Goal: Task Accomplishment & Management: Manage account settings

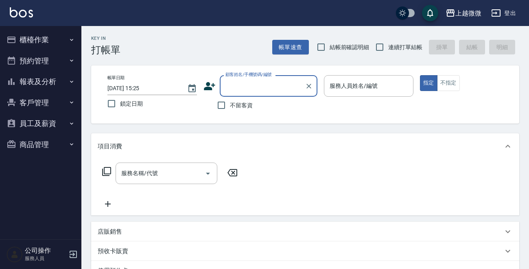
click at [241, 87] on input "顧客姓名/手機號碼/編號" at bounding box center [262, 86] width 78 height 14
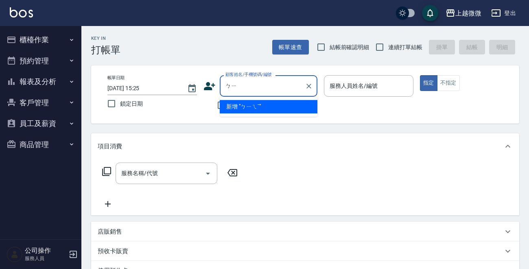
type input "ㄅ"
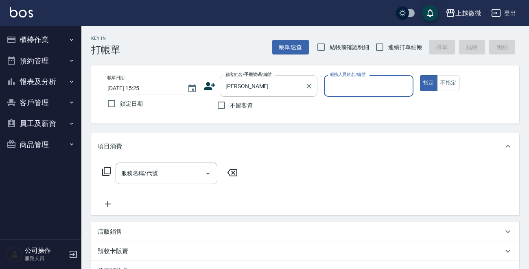
click at [251, 89] on input "[PERSON_NAME]" at bounding box center [262, 86] width 78 height 14
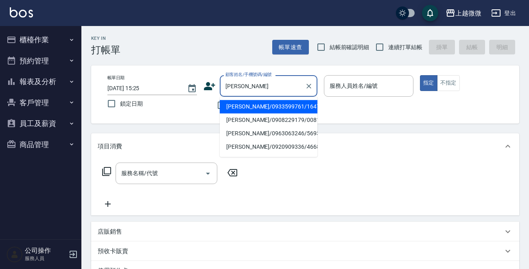
click at [244, 105] on li "[PERSON_NAME]/0933599761/1647" at bounding box center [269, 106] width 98 height 13
type input "[PERSON_NAME]/0933599761/1647"
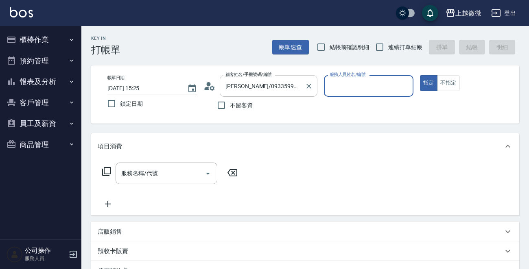
type input "Selin-5"
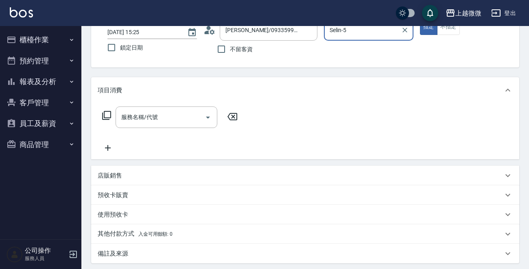
scroll to position [122, 0]
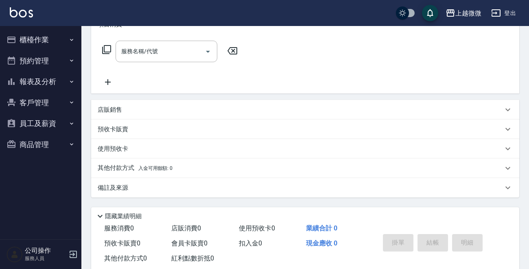
click at [146, 133] on div "預收卡販賣" at bounding box center [305, 130] width 428 height 20
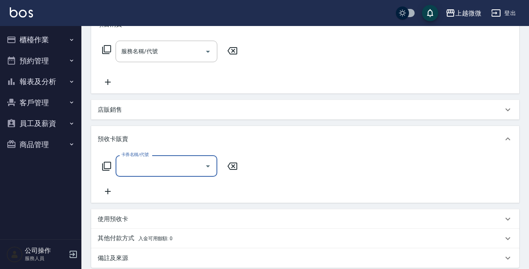
scroll to position [1, 0]
click at [146, 133] on div "預收卡販賣" at bounding box center [305, 139] width 428 height 26
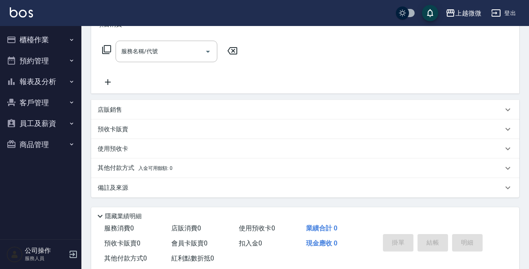
scroll to position [0, 0]
click at [144, 150] on div "使用預收卡" at bounding box center [300, 149] width 405 height 9
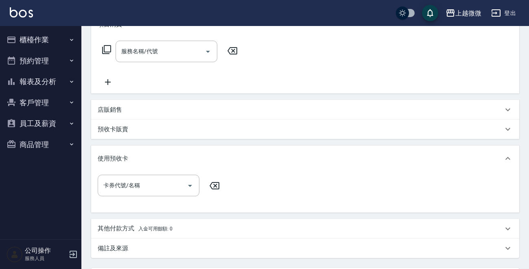
click at [153, 201] on div "卡券代號/名稱 卡券代號/名稱" at bounding box center [305, 190] width 415 height 31
click at [154, 191] on input "卡券代號/名稱" at bounding box center [142, 185] width 82 height 14
click at [19, 11] on img at bounding box center [21, 12] width 23 height 10
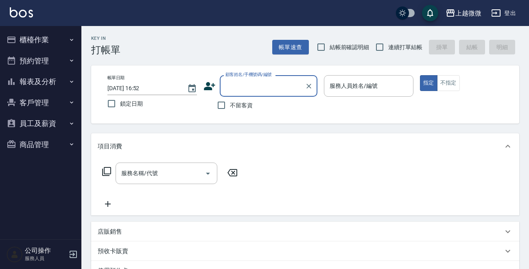
click at [47, 41] on button "櫃檯作業" at bounding box center [40, 39] width 75 height 21
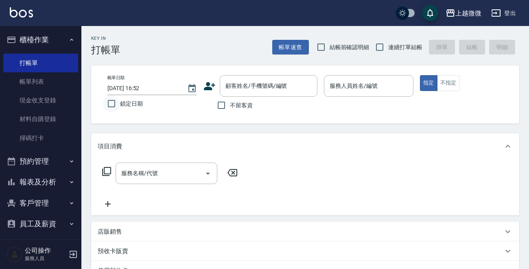
click at [110, 101] on input "鎖定日期" at bounding box center [111, 103] width 17 height 17
checkbox input "true"
click at [380, 44] on input "連續打單結帳" at bounding box center [379, 47] width 17 height 17
checkbox input "true"
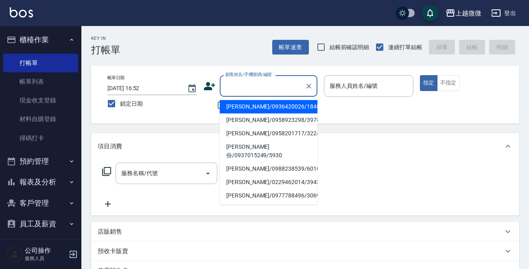
click at [277, 85] on div "顧客姓名/手機號碼/編號 顧客姓名/手機號碼/編號" at bounding box center [269, 86] width 98 height 22
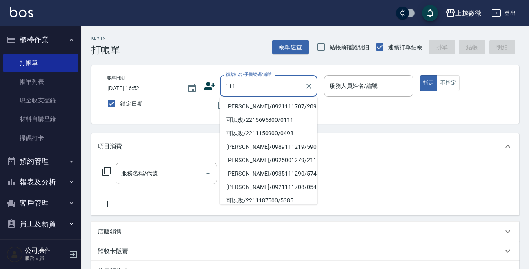
drag, startPoint x: 270, startPoint y: 83, endPoint x: 170, endPoint y: 81, distance: 100.4
click at [170, 81] on div "帳單日期 [DATE] 16:52 鎖定日期 顧客姓名/手機號碼/編號 111 顧客姓名/手機號碼/編號 不留客資 服務人員姓名/編號 服務人員姓名/編號 指…" at bounding box center [305, 94] width 408 height 39
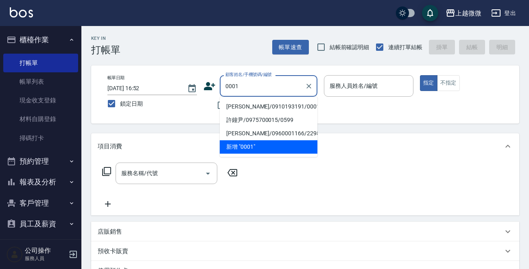
click at [246, 106] on li "[PERSON_NAME]/0910193191/0001" at bounding box center [269, 106] width 98 height 13
type input "[PERSON_NAME]/0910193191/0001"
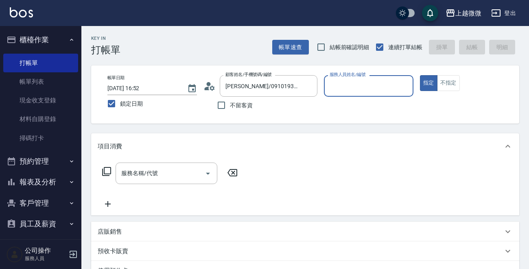
type input "Vivi-6"
click at [174, 179] on input "服務名稱/代號" at bounding box center [160, 173] width 82 height 14
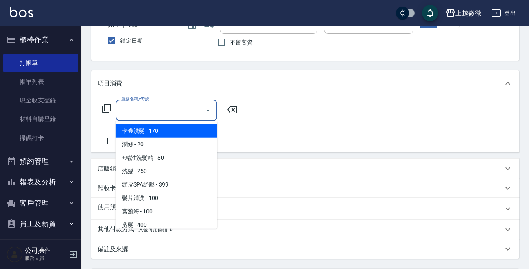
scroll to position [122, 0]
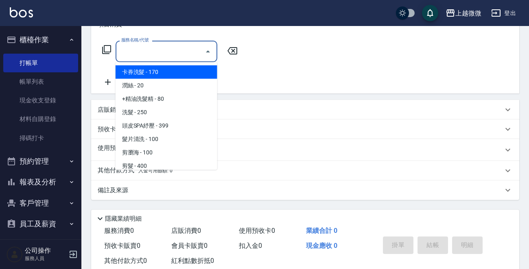
click at [96, 150] on div "使用預收卡 x8" at bounding box center [305, 150] width 428 height 22
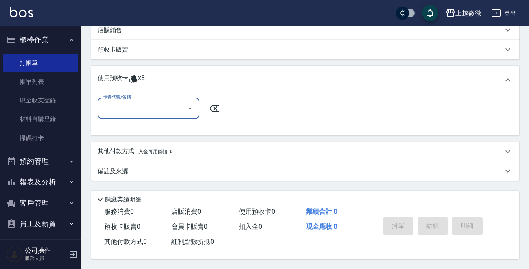
scroll to position [203, 0]
click at [139, 107] on input "卡券代號/名稱" at bounding box center [142, 108] width 82 height 14
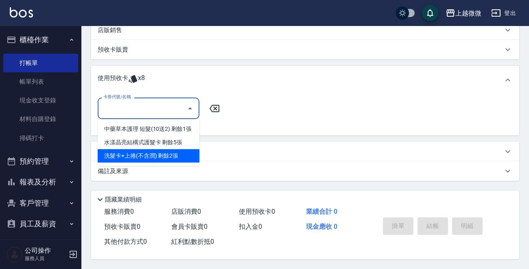
click at [167, 153] on div "洗髮卡+上捲(不含潤) 剩餘2張" at bounding box center [149, 155] width 102 height 13
type input "洗髮卡+上捲(不含潤)"
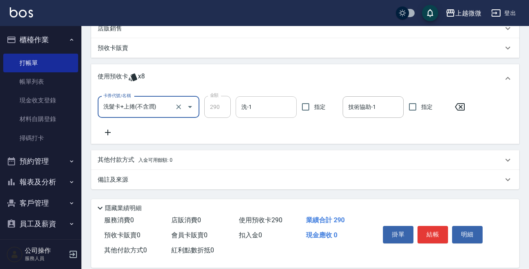
click at [265, 108] on input "洗-1" at bounding box center [266, 107] width 54 height 14
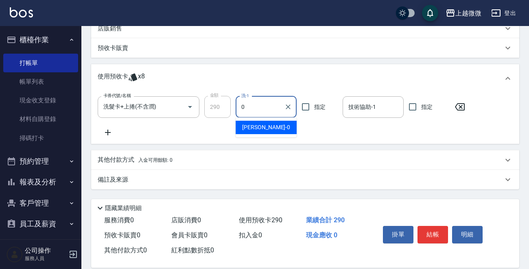
click at [256, 128] on span "[PERSON_NAME] -0" at bounding box center [266, 127] width 48 height 9
type input "[PERSON_NAME]-0"
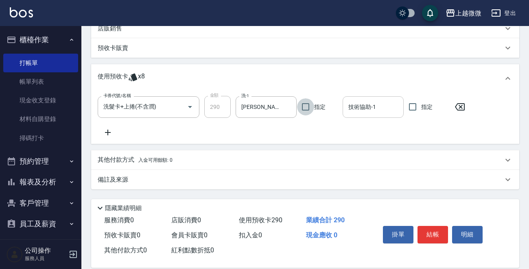
drag, startPoint x: 353, startPoint y: 108, endPoint x: 353, endPoint y: 117, distance: 8.5
click at [353, 108] on input "技術協助-1" at bounding box center [373, 107] width 54 height 14
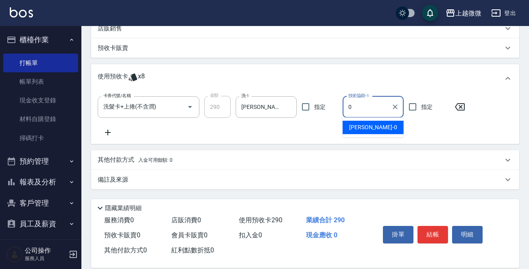
click at [359, 128] on span "[PERSON_NAME] -0" at bounding box center [373, 127] width 48 height 9
type input "[PERSON_NAME]-0"
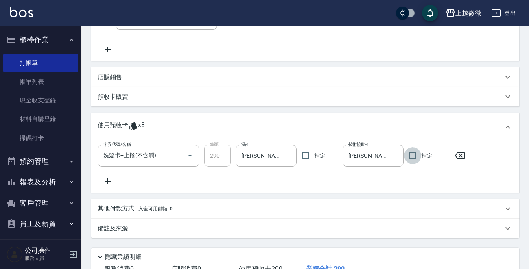
scroll to position [81, 0]
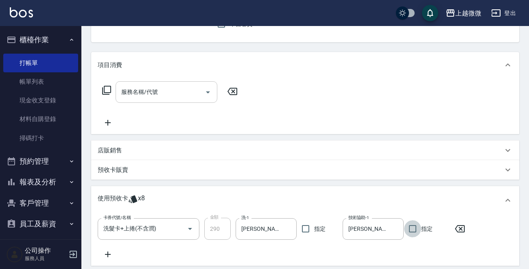
click at [155, 90] on div "服務名稱/代號 服務名稱/代號" at bounding box center [166, 92] width 102 height 22
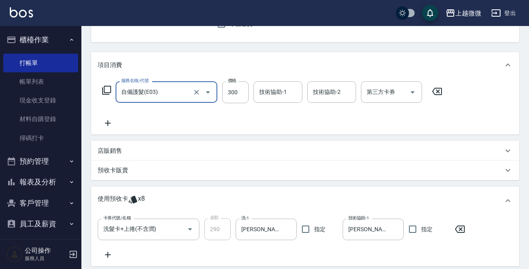
type input "自備護髮(E03)"
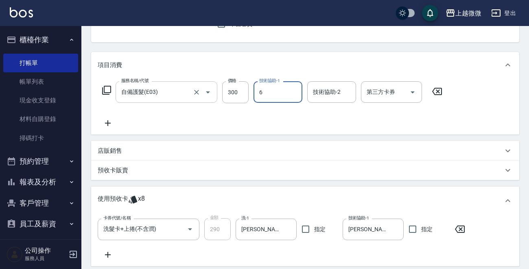
type input "Vivi-6"
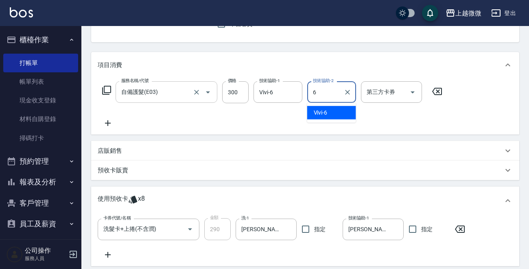
type input "Vivi-6"
click at [102, 122] on icon at bounding box center [108, 123] width 20 height 10
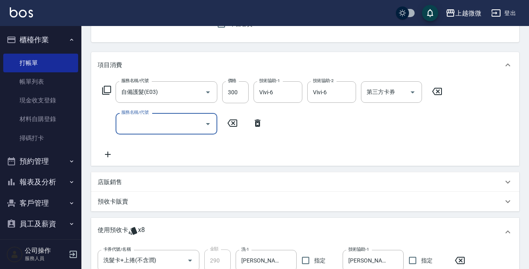
click at [143, 130] on input "服務名稱/代號" at bounding box center [160, 124] width 82 height 14
type input "肩頸精油紓壓(G01)"
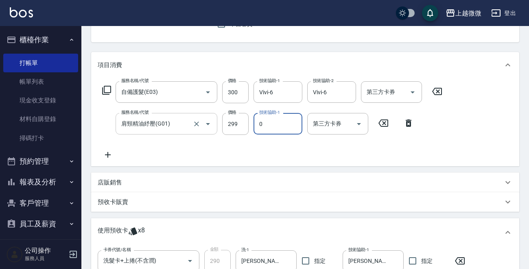
type input "[PERSON_NAME]-0"
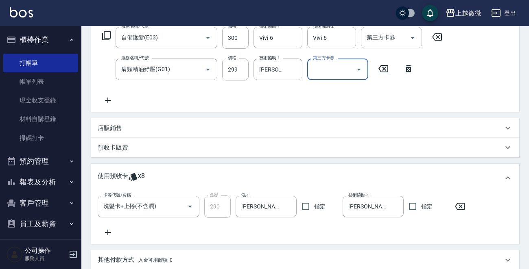
scroll to position [246, 0]
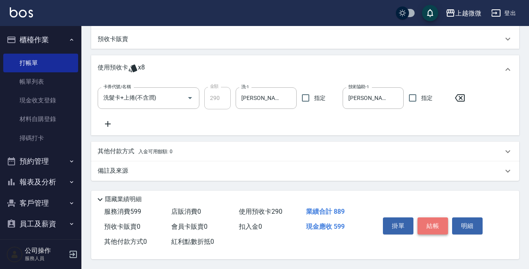
click at [438, 226] on button "結帳" at bounding box center [432, 226] width 30 height 17
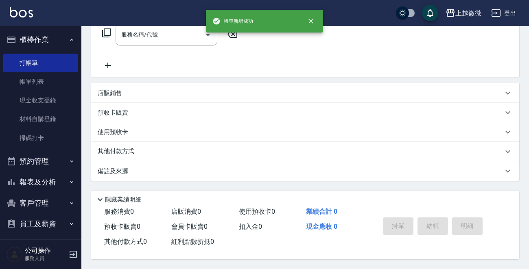
scroll to position [0, 0]
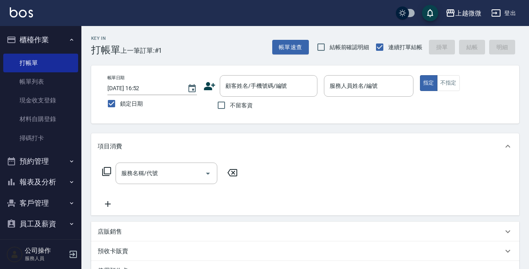
click at [377, 73] on div "帳單日期 [DATE] 16:52 鎖定日期 顧客姓名/手機號碼/編號 顧客姓名/手機號碼/編號 不留客資 服務人員姓名/編號 服務人員姓名/編號 指定 不指定" at bounding box center [305, 94] width 428 height 58
click at [380, 91] on input "服務人員姓名/編號" at bounding box center [368, 86] width 82 height 14
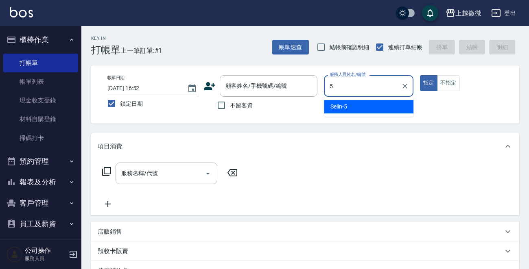
click at [361, 107] on div "Selin -5" at bounding box center [368, 106] width 89 height 13
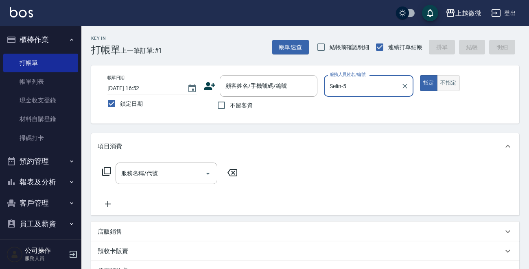
type input "Selin-5"
click at [452, 84] on button "不指定" at bounding box center [448, 83] width 23 height 16
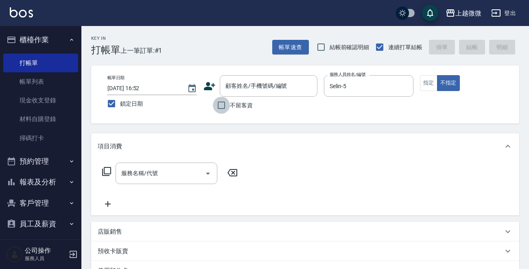
click at [220, 110] on input "不留客資" at bounding box center [221, 105] width 17 height 17
checkbox input "true"
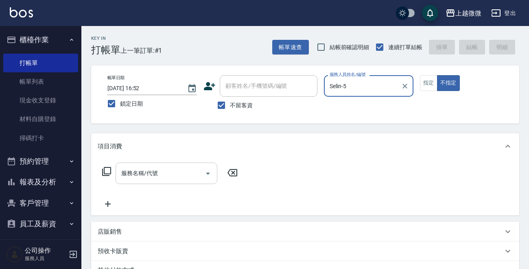
click at [167, 181] on div "服務名稱/代號" at bounding box center [166, 174] width 102 height 22
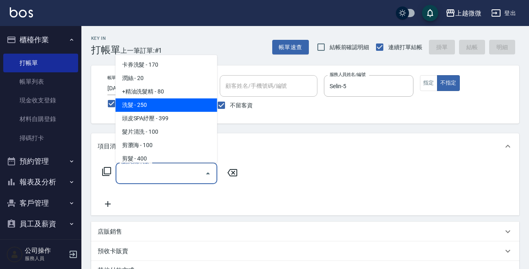
click at [153, 103] on span "洗髮 - 250" at bounding box center [166, 104] width 102 height 13
type input "洗髮(A03)"
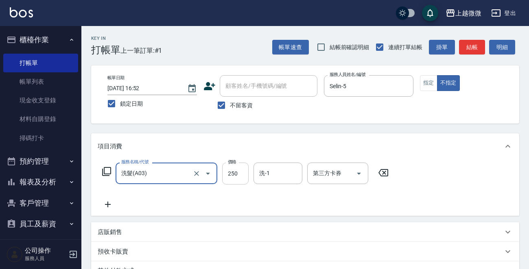
click at [237, 173] on input "250" at bounding box center [235, 174] width 26 height 22
type input "300"
click at [275, 174] on input "洗-1" at bounding box center [277, 173] width 41 height 14
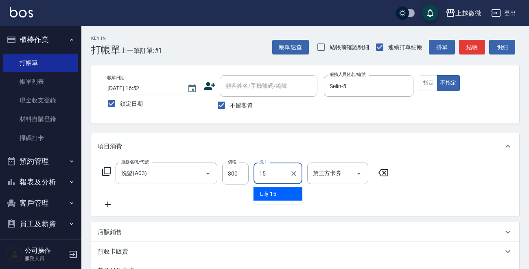
drag, startPoint x: 272, startPoint y: 194, endPoint x: 195, endPoint y: 194, distance: 76.4
click at [270, 194] on span "Lily -15" at bounding box center [268, 194] width 17 height 9
type input "Lily-15"
click at [98, 207] on icon at bounding box center [108, 205] width 20 height 10
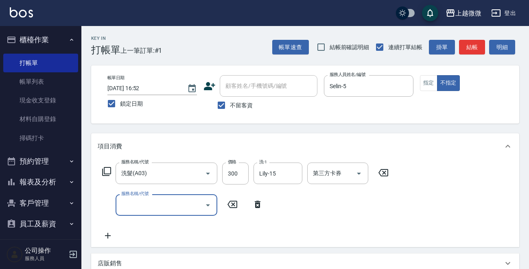
click at [157, 204] on input "服務名稱/代號" at bounding box center [160, 205] width 82 height 14
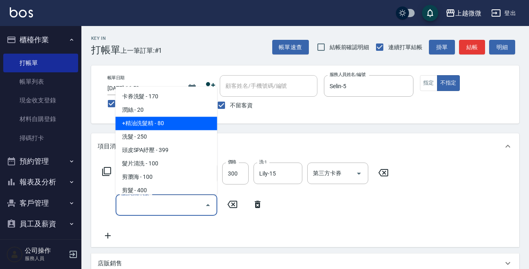
click at [168, 125] on span "+精油洗髮精 - 80" at bounding box center [166, 123] width 102 height 13
type input "+精油洗髮精(A02)"
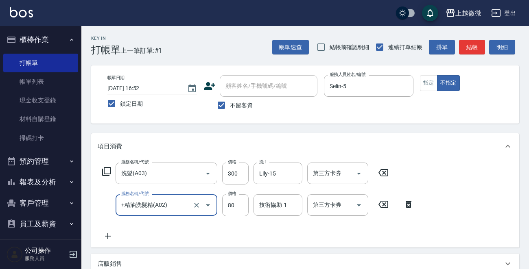
click at [107, 235] on icon at bounding box center [108, 236] width 6 height 6
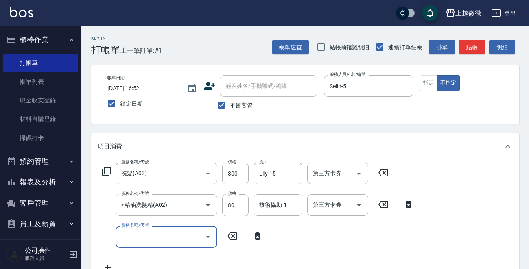
click at [162, 241] on input "服務名稱/代號" at bounding box center [160, 237] width 82 height 14
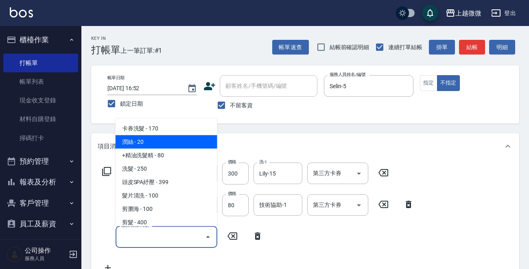
click at [174, 140] on span "潤絲 - 20" at bounding box center [166, 141] width 102 height 13
type input "潤絲(A01)"
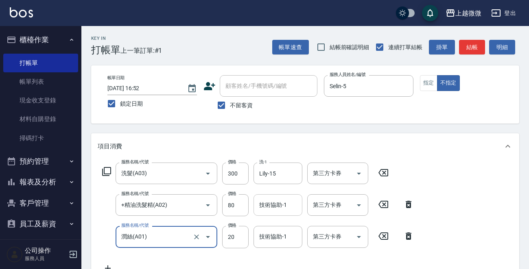
click at [277, 205] on div "技術協助-1 技術協助-1" at bounding box center [277, 205] width 49 height 22
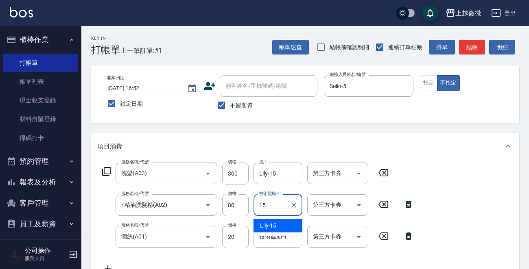
click at [272, 223] on span "Lily -15" at bounding box center [268, 226] width 17 height 9
type input "Lily-15"
click at [274, 239] on div "技術協助-1 技術協助-1" at bounding box center [277, 237] width 49 height 22
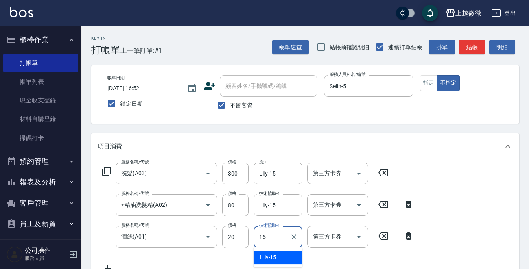
click at [278, 257] on div "Lily -15" at bounding box center [277, 257] width 49 height 13
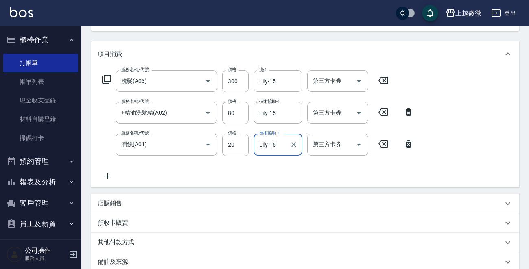
scroll to position [185, 0]
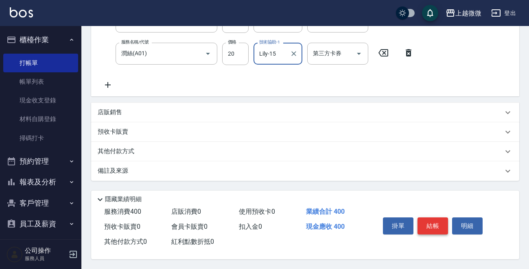
type input "Lily-15"
click at [432, 228] on button "結帳" at bounding box center [432, 226] width 30 height 17
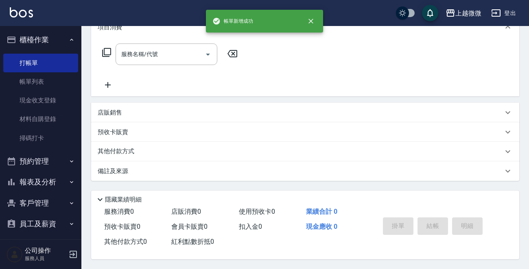
scroll to position [0, 0]
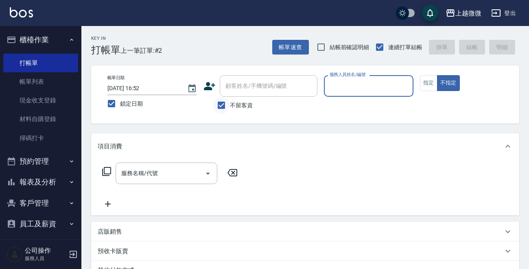
click at [219, 102] on input "不留客資" at bounding box center [221, 105] width 17 height 17
checkbox input "false"
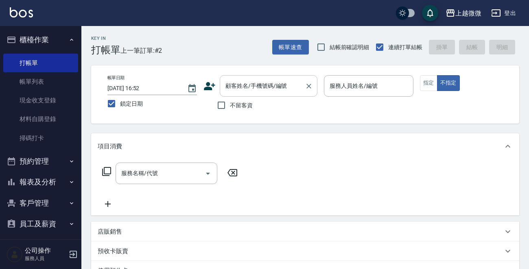
click at [244, 86] on div "顧客姓名/手機號碼/編號 顧客姓名/手機號碼/編號" at bounding box center [269, 86] width 98 height 22
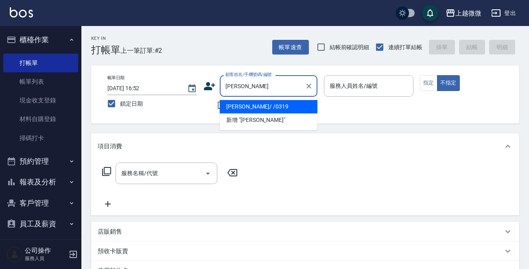
click at [257, 106] on li "[PERSON_NAME]/ /0319" at bounding box center [269, 106] width 98 height 13
type input "[PERSON_NAME]/ /0319"
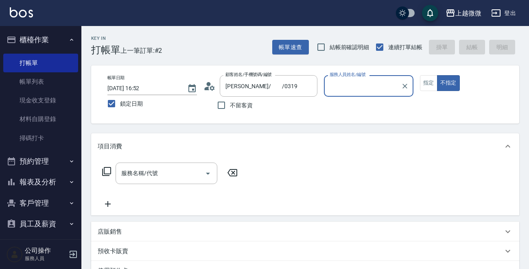
type input "Selin-5"
click at [428, 80] on button "指定" at bounding box center [428, 83] width 17 height 16
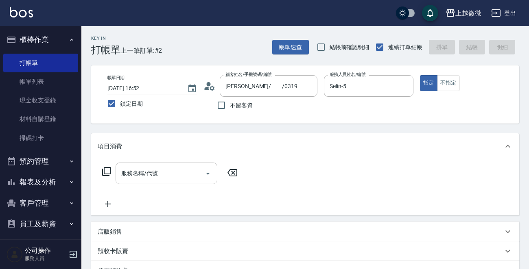
click at [148, 177] on input "服務名稱/代號" at bounding box center [160, 173] width 82 height 14
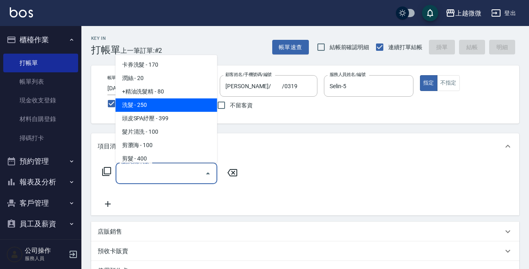
click at [155, 104] on span "洗髮 - 250" at bounding box center [166, 104] width 102 height 13
type input "洗髮(A03)"
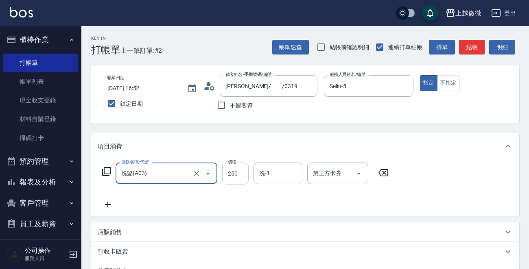
click at [228, 174] on input "250" at bounding box center [235, 174] width 26 height 22
type input "300"
click at [274, 172] on input "洗-1" at bounding box center [277, 173] width 41 height 14
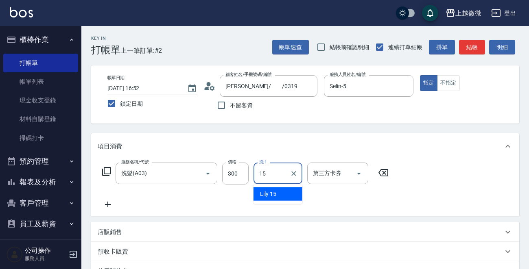
click at [274, 193] on span "Lily -15" at bounding box center [268, 194] width 17 height 9
type input "Lily-15"
click at [108, 207] on icon at bounding box center [108, 205] width 20 height 10
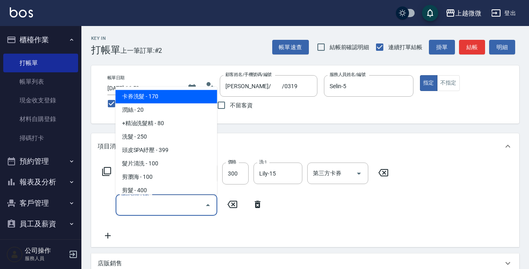
click at [163, 210] on input "服務名稱/代號" at bounding box center [160, 205] width 82 height 14
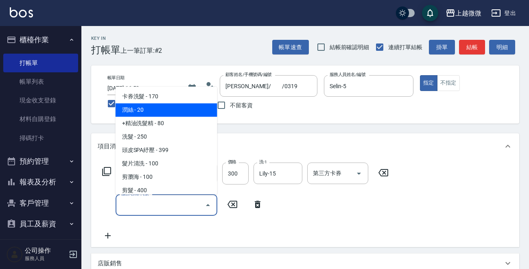
click at [157, 114] on span "潤絲 - 20" at bounding box center [166, 110] width 102 height 13
type input "潤絲(A01)"
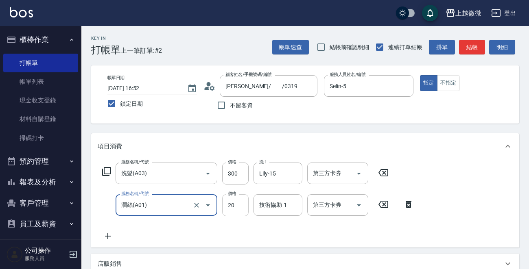
click at [231, 205] on input "20" at bounding box center [235, 205] width 26 height 22
type input "0"
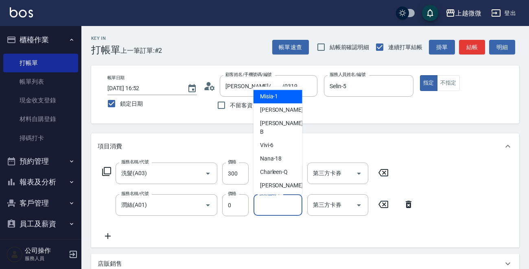
click at [272, 209] on input "技術協助-1" at bounding box center [277, 205] width 41 height 14
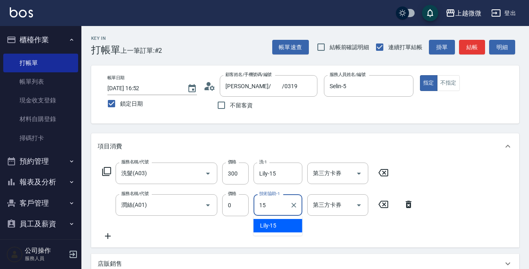
click at [285, 226] on div "Lily -15" at bounding box center [277, 225] width 49 height 13
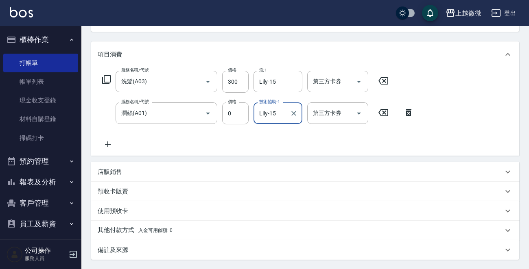
scroll to position [173, 0]
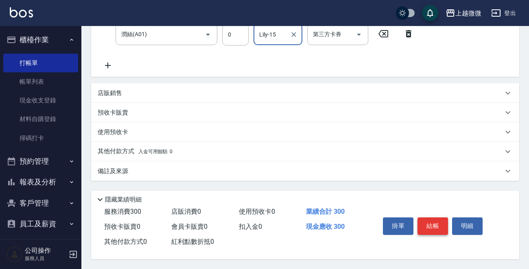
type input "Lily-15"
click at [424, 222] on button "結帳" at bounding box center [432, 226] width 30 height 17
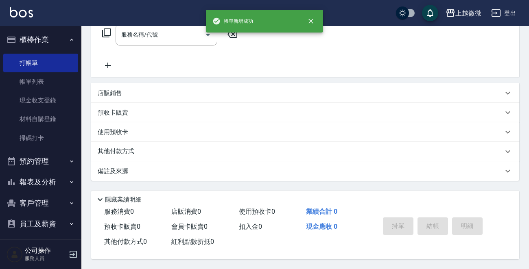
scroll to position [0, 0]
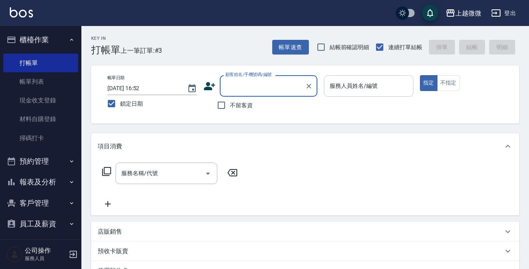
click at [374, 92] on input "服務人員姓名/編號" at bounding box center [368, 86] width 82 height 14
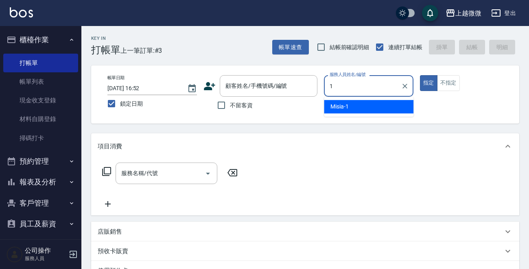
drag, startPoint x: 354, startPoint y: 107, endPoint x: 376, endPoint y: 103, distance: 22.3
click at [354, 107] on div "Misia -1" at bounding box center [368, 106] width 89 height 13
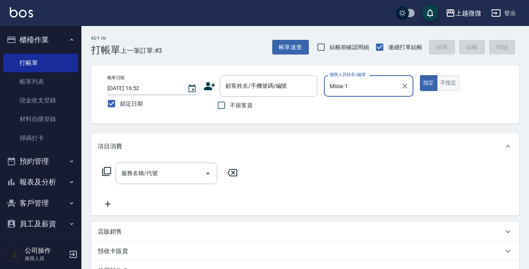
type input "Misia-1"
click at [455, 85] on button "不指定" at bounding box center [448, 83] width 23 height 16
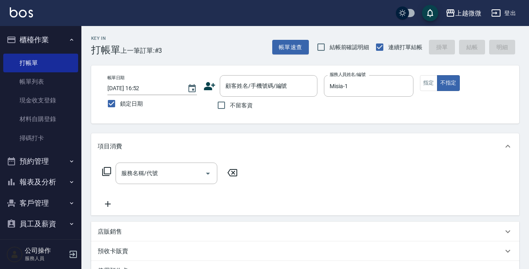
click at [236, 104] on span "不留客資" at bounding box center [241, 105] width 23 height 9
click at [230, 104] on input "不留客資" at bounding box center [221, 105] width 17 height 17
checkbox input "true"
click at [162, 183] on div "服務名稱/代號" at bounding box center [166, 174] width 102 height 22
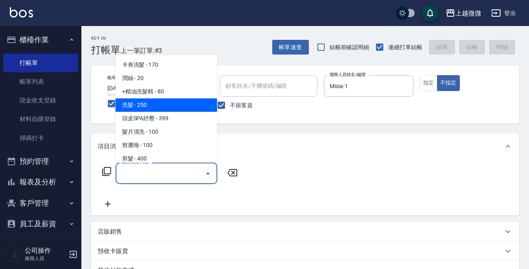
click at [165, 106] on span "洗髮 - 250" at bounding box center [166, 104] width 102 height 13
type input "洗髮(A03)"
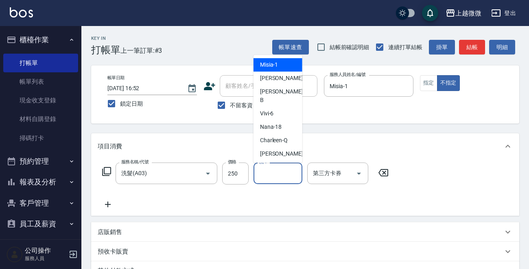
click at [266, 173] on div "洗-1 洗-1" at bounding box center [277, 174] width 49 height 22
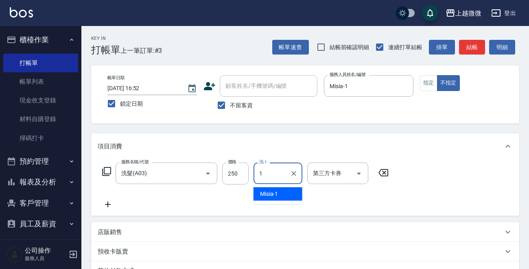
click at [275, 192] on span "Misia -1" at bounding box center [269, 194] width 18 height 9
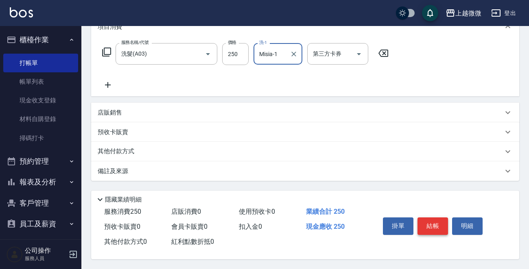
type input "Misia-1"
click at [436, 219] on button "結帳" at bounding box center [432, 226] width 30 height 17
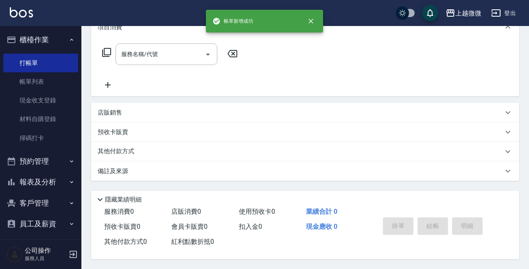
scroll to position [0, 0]
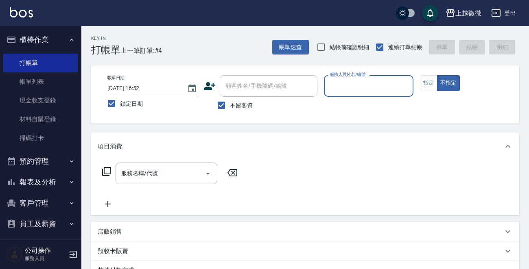
click at [379, 84] on input "服務人員姓名/編號" at bounding box center [368, 86] width 82 height 14
click at [293, 85] on div "帳單日期 [DATE] 16:52 鎖定日期 顧客姓名/手機號碼/編號 顧客姓名/手機號碼/編號 不留客資 服務人員姓名/編號 8 服務人員姓名/編號 指定 …" at bounding box center [305, 94] width 408 height 39
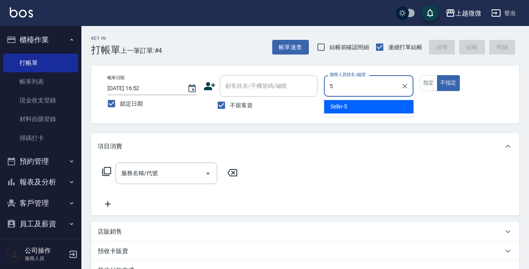
click at [355, 101] on div "Selin -5" at bounding box center [368, 106] width 89 height 13
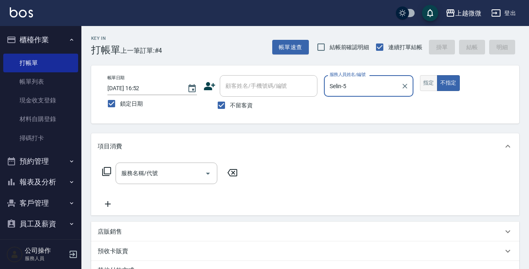
type input "Selin-5"
click at [428, 85] on button "指定" at bounding box center [428, 83] width 17 height 16
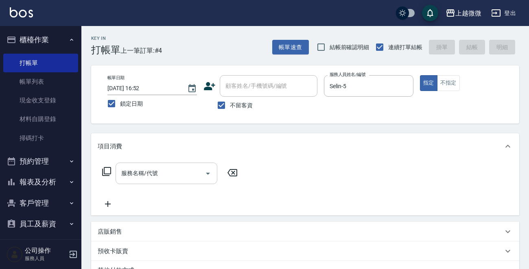
click at [176, 170] on input "服務名稱/代號" at bounding box center [160, 173] width 82 height 14
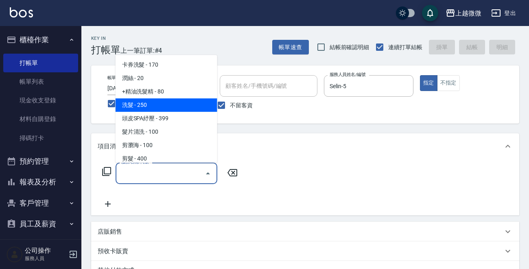
click at [157, 107] on span "洗髮 - 250" at bounding box center [166, 104] width 102 height 13
type input "洗髮(A03)"
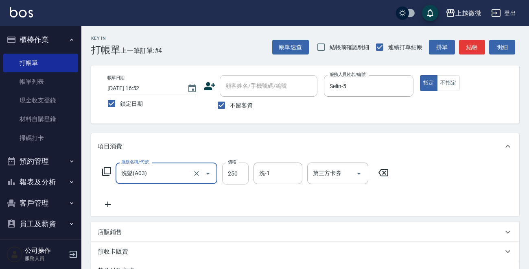
click at [233, 173] on input "250" at bounding box center [235, 174] width 26 height 22
type input "320"
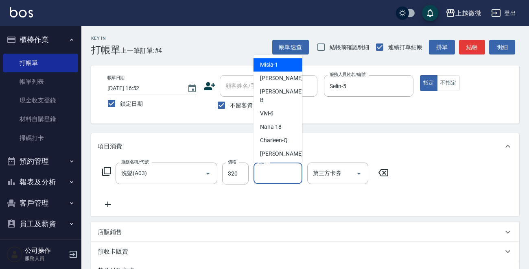
click at [271, 176] on input "洗-1" at bounding box center [277, 173] width 41 height 14
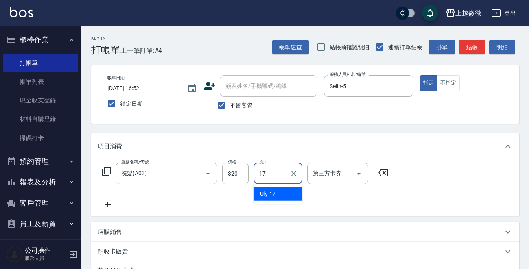
click at [273, 193] on span "Uly -17" at bounding box center [268, 194] width 16 height 9
type input "Uly-17"
click at [105, 207] on icon at bounding box center [108, 205] width 20 height 10
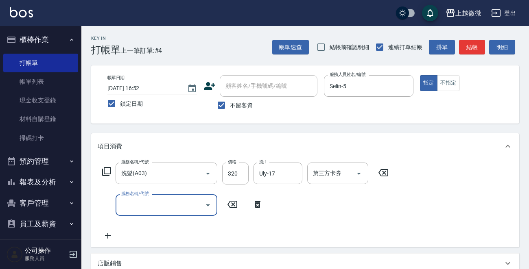
click at [180, 206] on input "服務名稱/代號" at bounding box center [160, 205] width 82 height 14
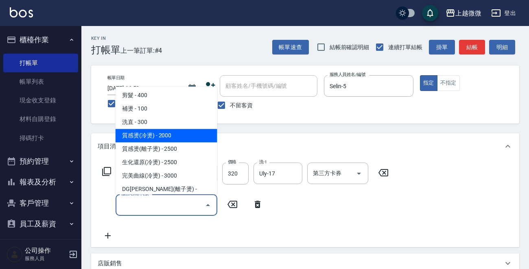
scroll to position [81, 0]
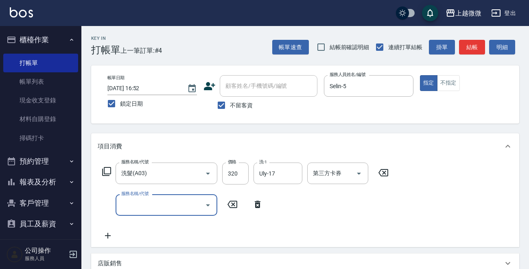
click at [157, 209] on input "服務名稱/代號" at bounding box center [160, 205] width 82 height 14
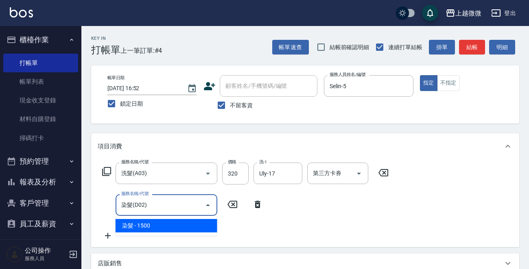
type input "染髮(D02)"
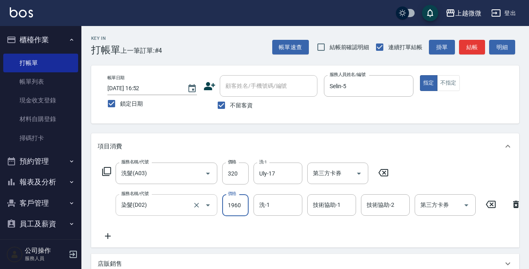
type input "1960"
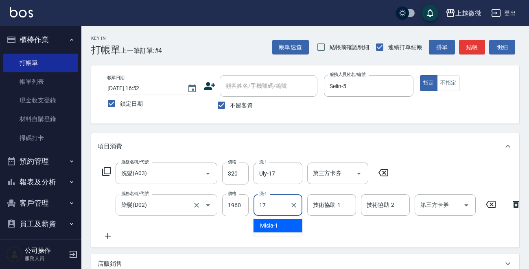
type input "Uly-17"
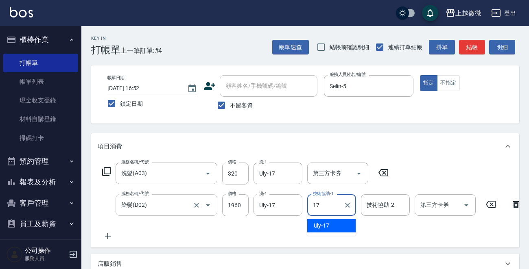
type input "Uly-17"
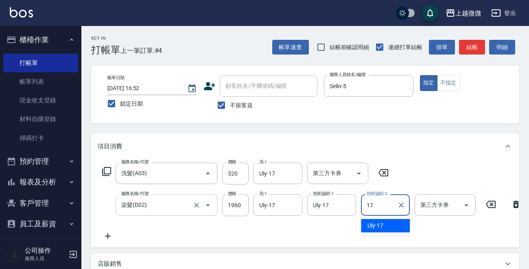
type input "Uly-17"
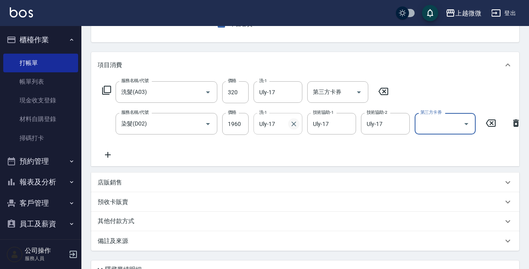
click at [294, 125] on icon "Clear" at bounding box center [293, 124] width 8 height 8
click at [114, 156] on icon at bounding box center [108, 155] width 20 height 10
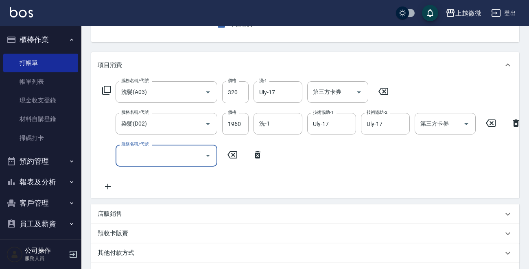
click at [146, 159] on input "服務名稱/代號" at bounding box center [160, 155] width 82 height 14
type input "小蒼蘭護髮(E12)"
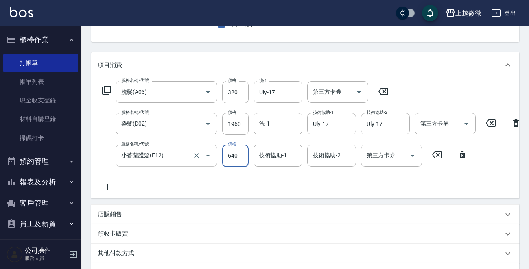
type input "640"
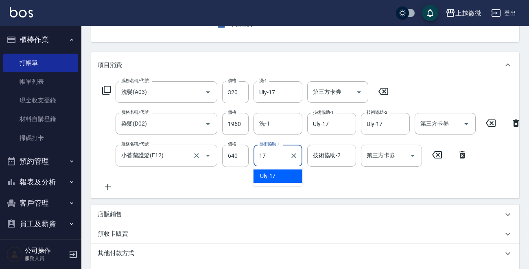
type input "Uly-17"
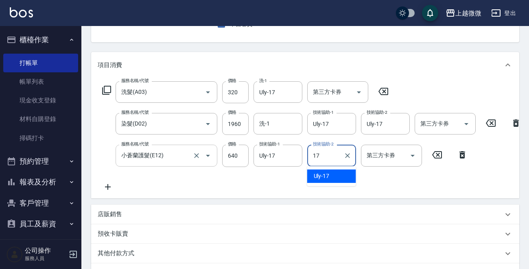
type input "Uly-17"
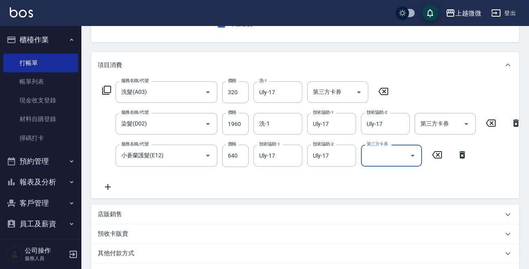
click at [107, 187] on icon at bounding box center [108, 187] width 6 height 6
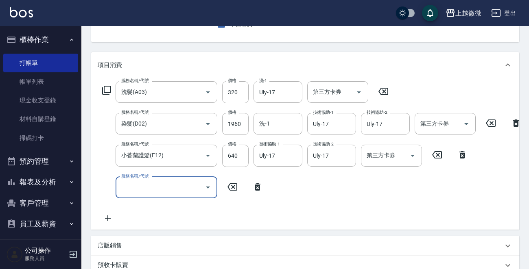
click at [149, 190] on input "服務名稱/代號" at bounding box center [160, 188] width 82 height 14
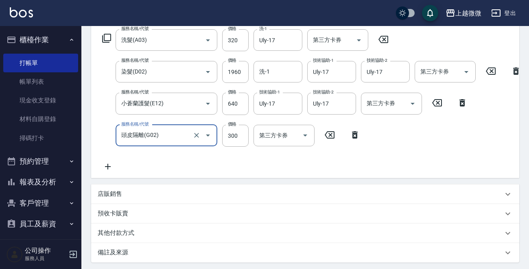
scroll to position [0, 0]
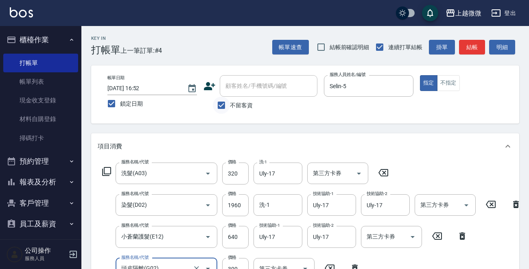
type input "頭皮隔離(G02)"
click at [222, 105] on input "不留客資" at bounding box center [221, 105] width 17 height 17
checkbox input "false"
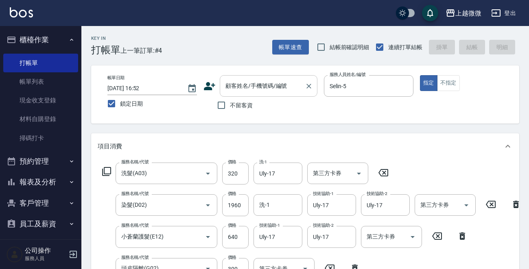
click at [253, 88] on div "顧客姓名/手機號碼/編號 顧客姓名/手機號碼/編號" at bounding box center [269, 86] width 98 height 22
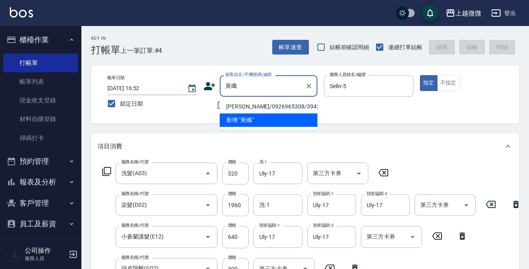
click at [252, 104] on li "[PERSON_NAME]/0926965308/3942" at bounding box center [269, 106] width 98 height 13
type input "[PERSON_NAME]/0926965308/3942"
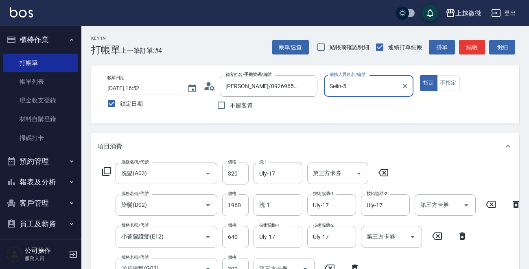
type input "Mini-2"
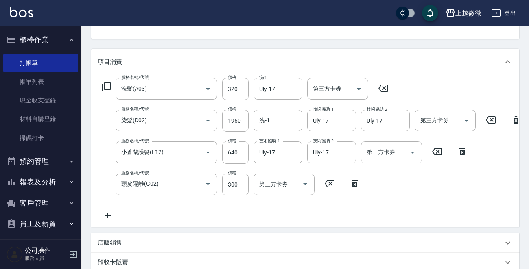
scroll to position [122, 0]
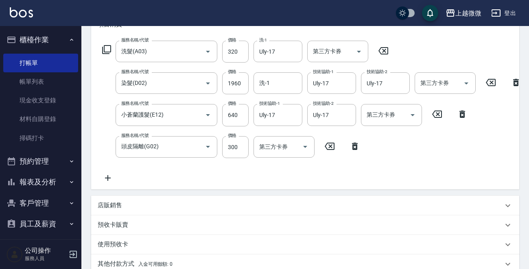
click at [105, 181] on icon at bounding box center [108, 178] width 20 height 10
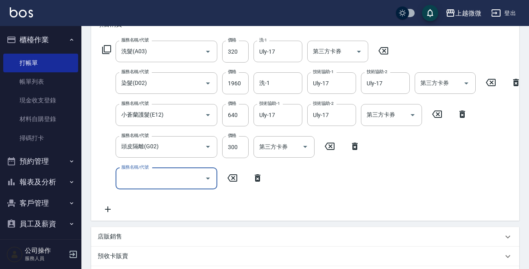
click at [134, 179] on input "服務名稱/代號" at bounding box center [160, 179] width 82 height 14
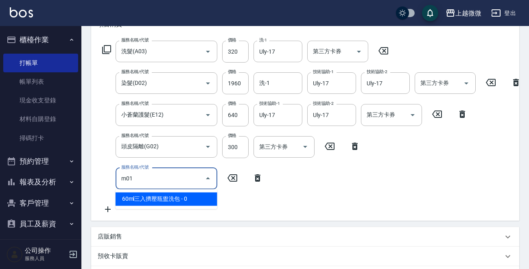
click at [164, 201] on span "60ml三入擠壓瓶盥洗包 - 0" at bounding box center [166, 198] width 102 height 13
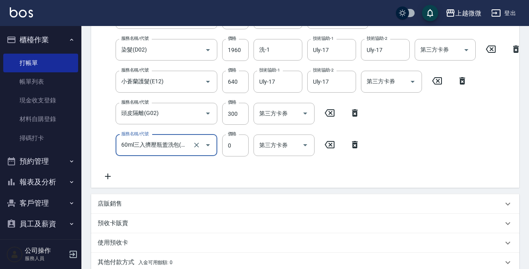
scroll to position [274, 0]
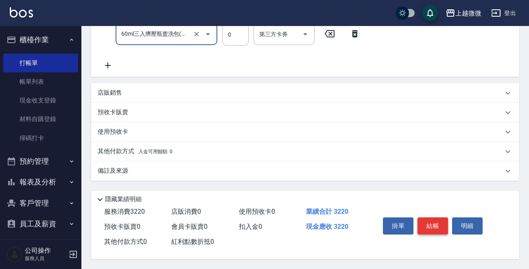
type input "60ml三入擠壓瓶盥洗包(M01)"
click at [435, 226] on button "結帳" at bounding box center [432, 226] width 30 height 17
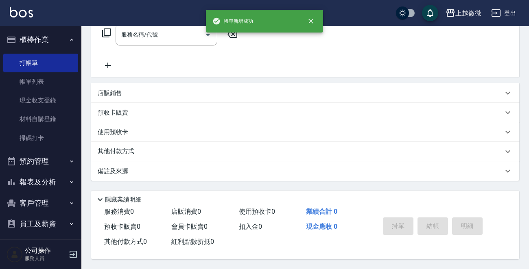
scroll to position [0, 0]
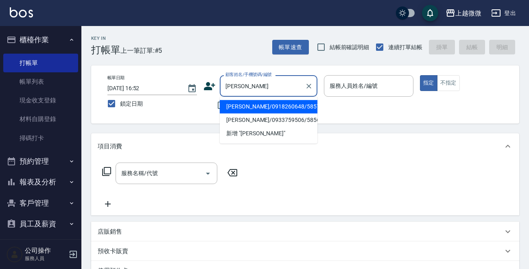
click at [260, 108] on li "[PERSON_NAME]/0918260648/5857" at bounding box center [269, 106] width 98 height 13
type input "[PERSON_NAME]/0918260648/5857"
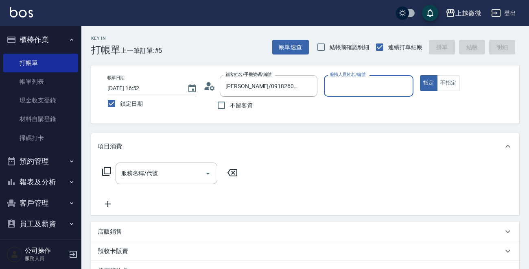
type input "Vivi-6"
click at [146, 178] on input "服務名稱/代號" at bounding box center [160, 173] width 82 height 14
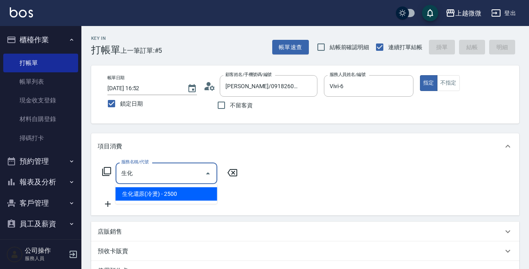
type input "生"
type input "玩"
type input "生化還原(冷燙)(C05)"
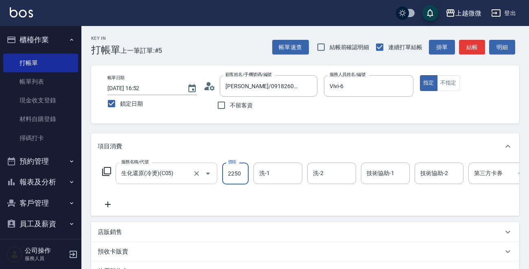
type input "2250"
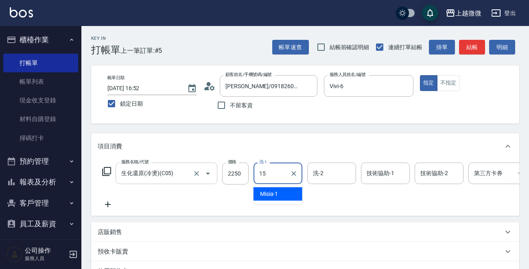
type input "Lily-15"
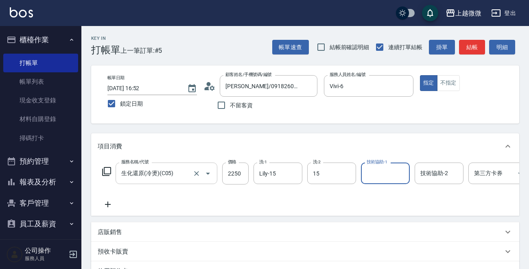
type input "Lily-15"
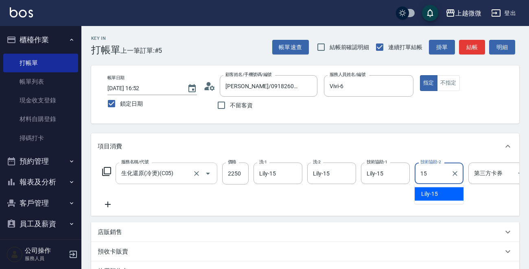
type input "Lily-15"
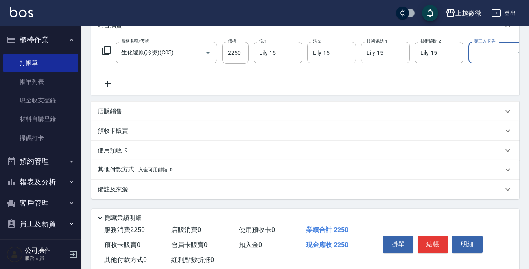
scroll to position [122, 0]
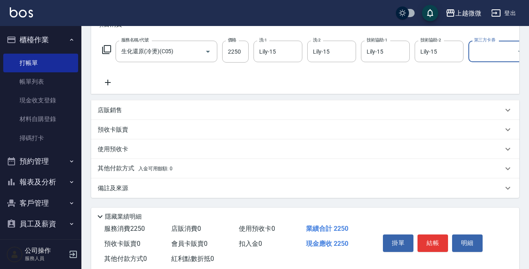
click at [107, 81] on icon at bounding box center [108, 83] width 20 height 10
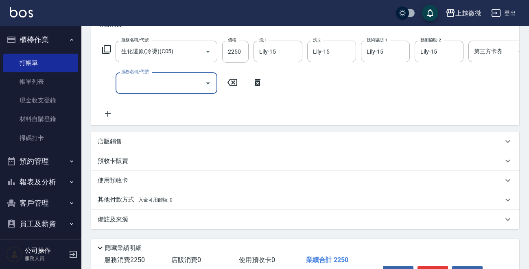
click at [168, 92] on div "服務名稱/代號" at bounding box center [166, 83] width 102 height 22
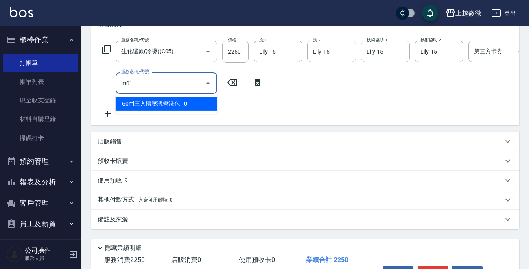
click at [165, 99] on span "60ml三入擠壓瓶盥洗包 - 0" at bounding box center [166, 103] width 102 height 13
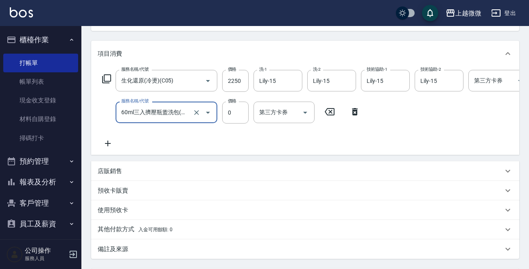
scroll to position [179, 0]
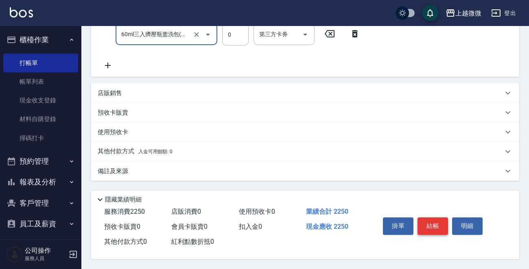
type input "60ml三入擠壓瓶盥洗包(M01)"
click at [426, 225] on button "結帳" at bounding box center [432, 226] width 30 height 17
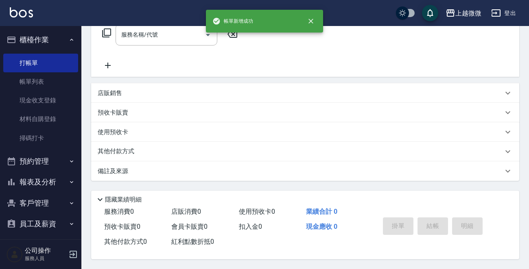
scroll to position [0, 0]
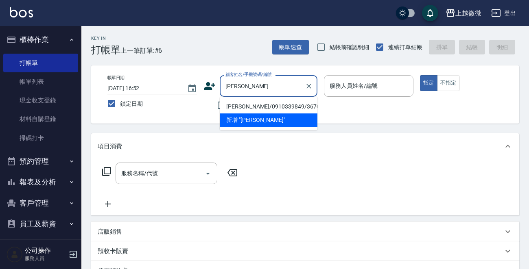
click at [244, 108] on li "[PERSON_NAME]/0910339849/3670" at bounding box center [269, 106] width 98 height 13
type input "[PERSON_NAME]/0910339849/3670"
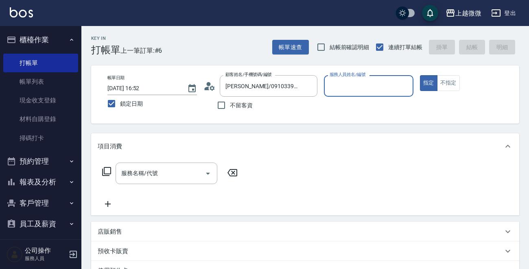
type input "Vivi-6"
click at [165, 170] on input "服務名稱/代號" at bounding box center [160, 173] width 82 height 14
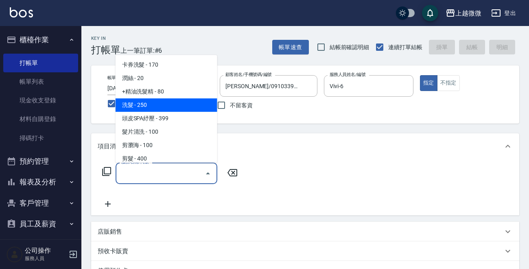
click at [158, 105] on span "洗髮 - 250" at bounding box center [166, 104] width 102 height 13
type input "洗髮(A03)"
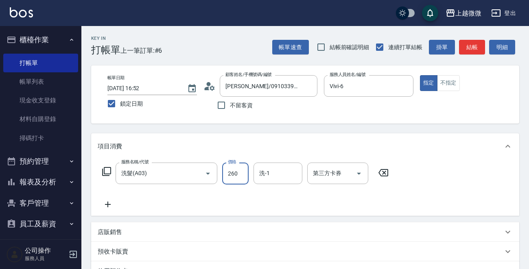
type input "260"
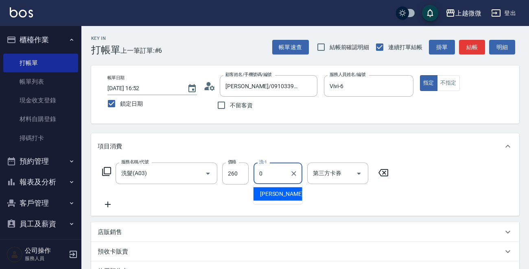
type input "[PERSON_NAME]-0"
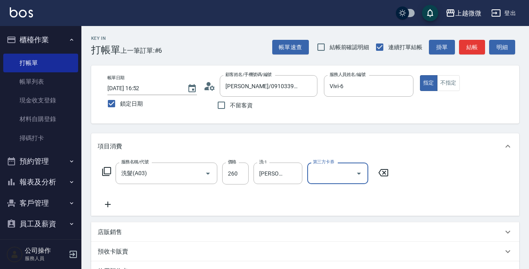
click at [106, 204] on icon at bounding box center [108, 205] width 20 height 10
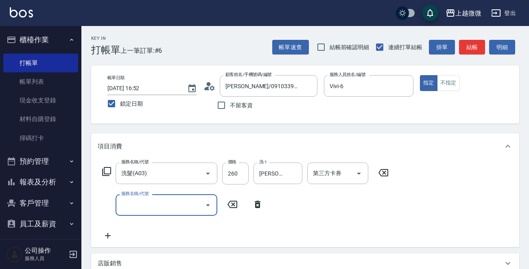
click at [150, 206] on input "服務名稱/代號" at bounding box center [160, 205] width 82 height 14
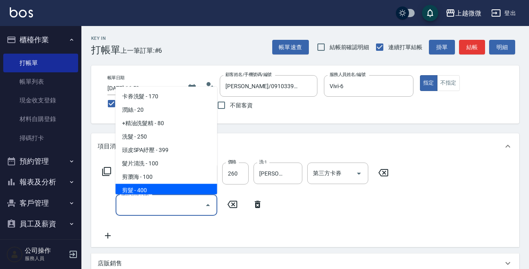
click at [175, 187] on span "剪髮 - 400" at bounding box center [166, 190] width 102 height 13
type input "剪髮(B02)"
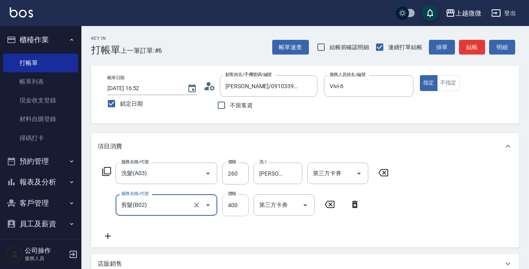
click at [234, 207] on input "400" at bounding box center [235, 205] width 26 height 22
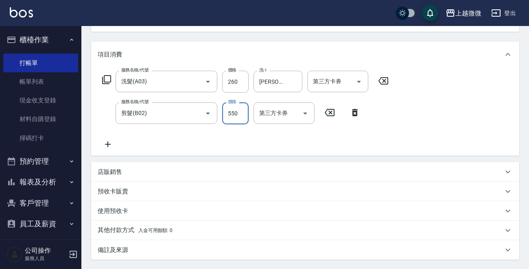
scroll to position [173, 0]
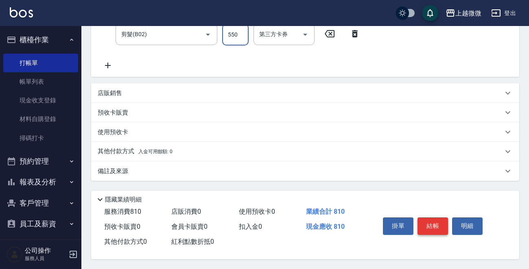
type input "550"
click at [433, 222] on button "結帳" at bounding box center [432, 226] width 30 height 17
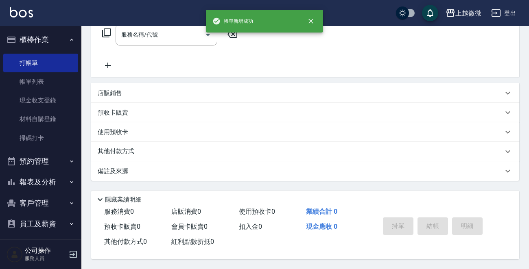
scroll to position [0, 0]
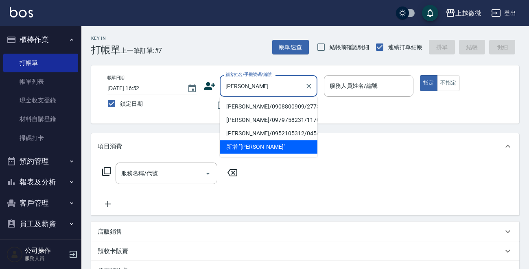
click at [259, 104] on li "[PERSON_NAME]/0908800909/2773" at bounding box center [269, 106] width 98 height 13
type input "[PERSON_NAME]/0908800909/2773"
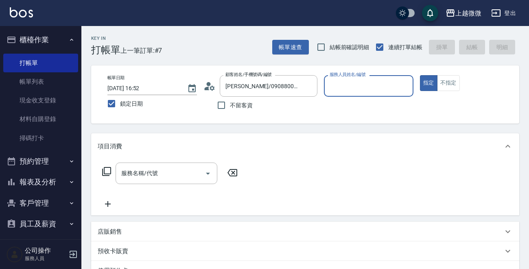
type input "Vivi-6"
click at [135, 163] on div "服務名稱/代號" at bounding box center [166, 174] width 102 height 22
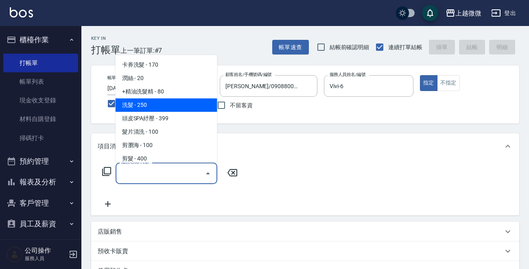
click at [158, 104] on span "洗髮 - 250" at bounding box center [166, 104] width 102 height 13
type input "洗髮(A03)"
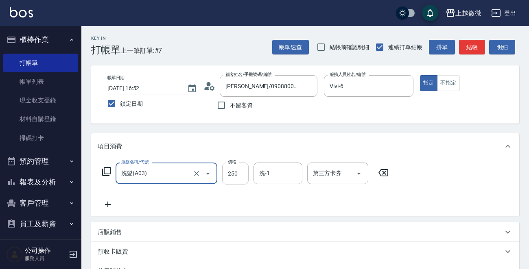
click at [236, 171] on input "250" at bounding box center [235, 174] width 26 height 22
type input "260"
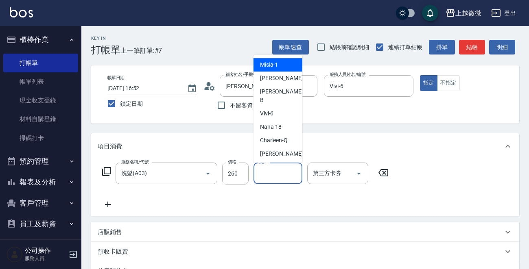
click at [281, 176] on input "洗-1" at bounding box center [277, 173] width 41 height 14
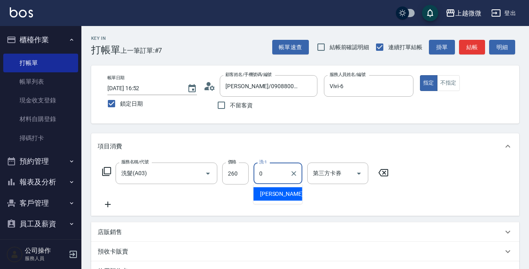
click at [269, 195] on span "[PERSON_NAME] -0" at bounding box center [284, 194] width 48 height 9
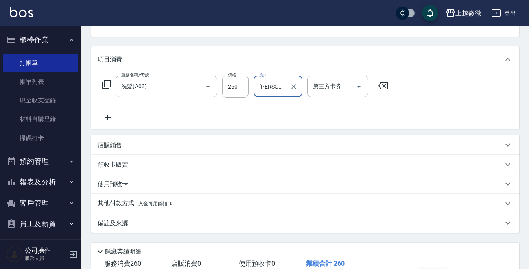
scroll to position [141, 0]
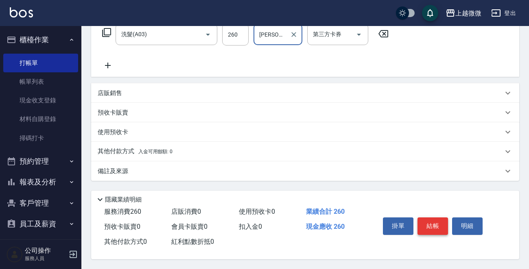
type input "[PERSON_NAME]-0"
click at [432, 220] on button "結帳" at bounding box center [432, 226] width 30 height 17
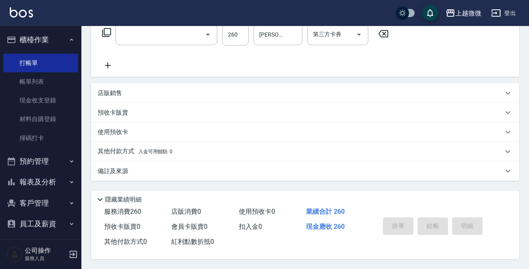
scroll to position [0, 0]
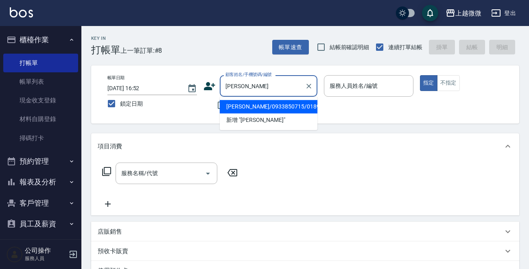
click at [264, 104] on li "[PERSON_NAME]/0933850715/0189" at bounding box center [269, 106] width 98 height 13
type input "[PERSON_NAME]/0933850715/0189"
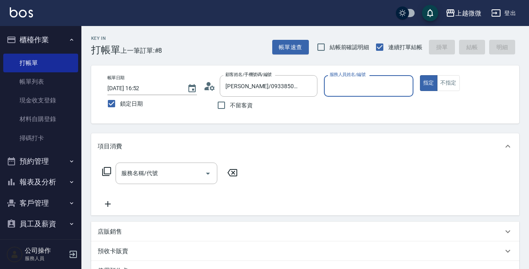
type input "Vivi-6"
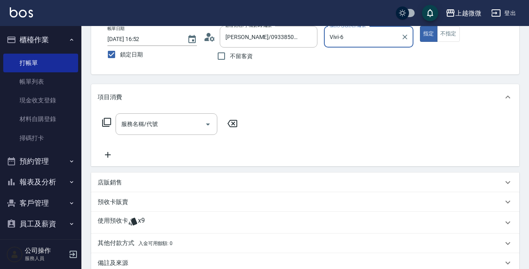
scroll to position [81, 0]
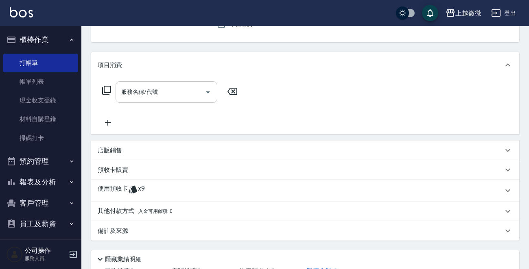
click at [152, 100] on div "服務名稱/代號" at bounding box center [166, 92] width 102 height 22
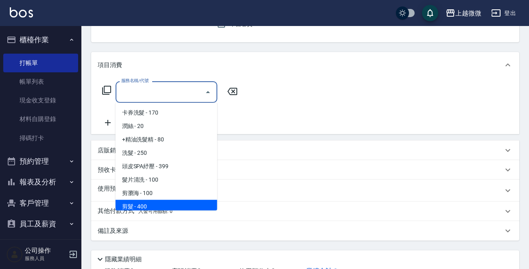
click at [167, 204] on span "剪髮 - 400" at bounding box center [166, 206] width 102 height 13
type input "剪髮(B02)"
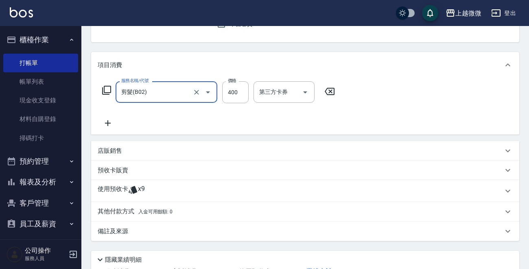
click at [110, 124] on icon at bounding box center [108, 123] width 20 height 10
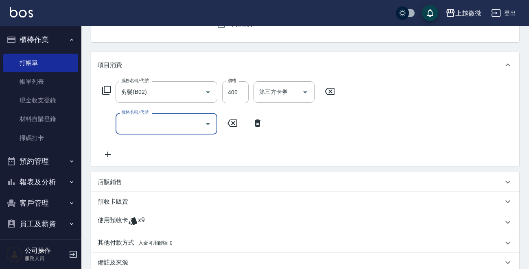
click at [142, 126] on input "服務名稱/代號" at bounding box center [160, 124] width 82 height 14
type input "自備護髮(E03)"
click at [113, 155] on icon at bounding box center [108, 155] width 20 height 10
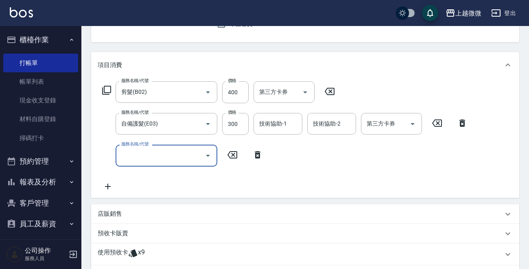
click at [154, 155] on input "服務名稱/代號" at bounding box center [160, 155] width 82 height 14
type input "頭皮淨化(F02)"
click at [283, 122] on div "技術協助-1 技術協助-1" at bounding box center [277, 124] width 49 height 22
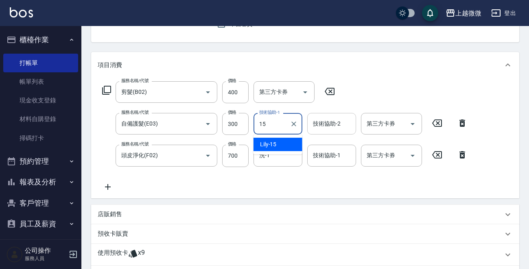
click at [282, 142] on div "Lily -15" at bounding box center [277, 144] width 49 height 13
type input "Lily-15"
click at [335, 125] on div "技術協助-2 技術協助-2" at bounding box center [331, 124] width 49 height 22
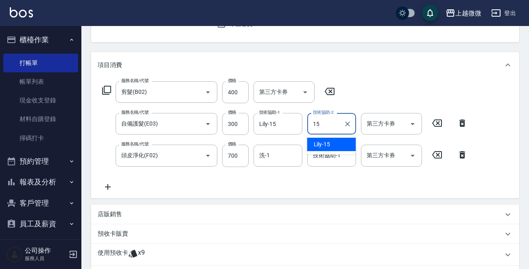
click at [334, 141] on div "Lily -15" at bounding box center [331, 144] width 49 height 13
type input "Lily-15"
click at [276, 158] on input "洗-1" at bounding box center [277, 155] width 41 height 14
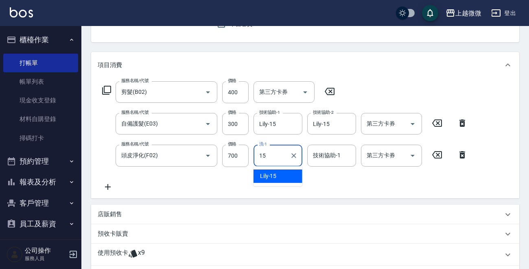
click at [274, 174] on span "Lily -15" at bounding box center [268, 176] width 17 height 9
type input "Lily-15"
click at [327, 159] on div "技術協助-1 技術協助-1" at bounding box center [331, 156] width 49 height 22
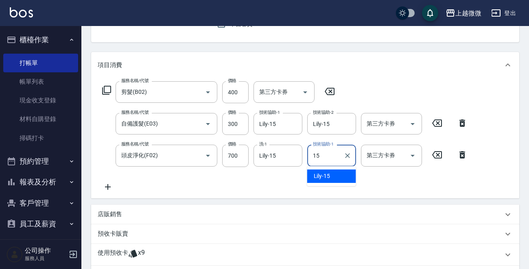
click at [328, 173] on span "Lily -15" at bounding box center [321, 176] width 17 height 9
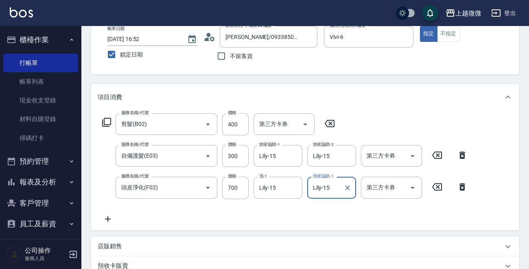
scroll to position [44, 0]
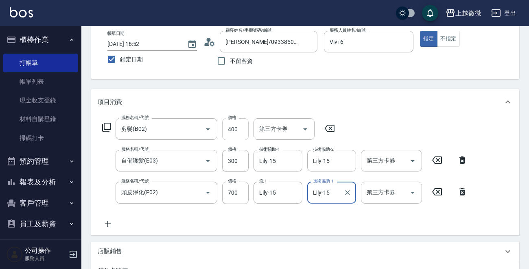
type input "Lily-15"
click at [231, 128] on input "400" at bounding box center [235, 129] width 26 height 22
click at [237, 128] on input "400" at bounding box center [235, 129] width 26 height 22
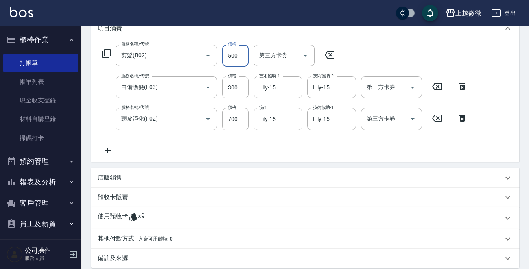
scroll to position [207, 0]
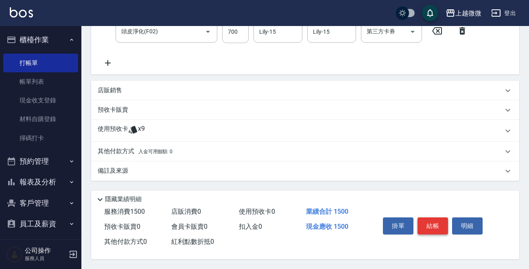
type input "500"
click at [428, 219] on button "結帳" at bounding box center [432, 226] width 30 height 17
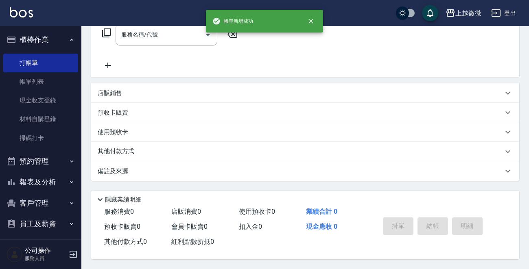
scroll to position [0, 0]
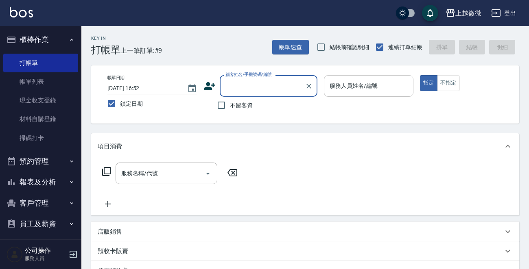
click at [384, 87] on input "服務人員姓名/編號" at bounding box center [368, 86] width 82 height 14
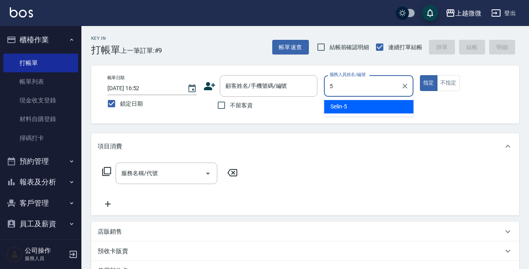
click at [370, 113] on div "Selin -5" at bounding box center [368, 106] width 89 height 13
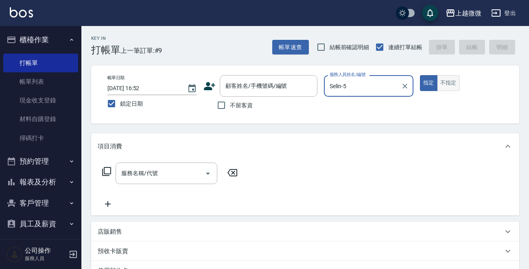
type input "Selin-5"
click at [451, 83] on button "不指定" at bounding box center [448, 83] width 23 height 16
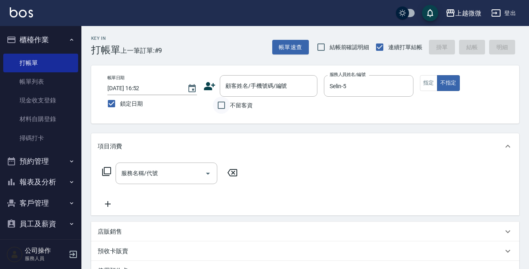
click at [220, 105] on input "不留客資" at bounding box center [221, 105] width 17 height 17
checkbox input "true"
click at [160, 174] on input "服務名稱/代號" at bounding box center [160, 173] width 82 height 14
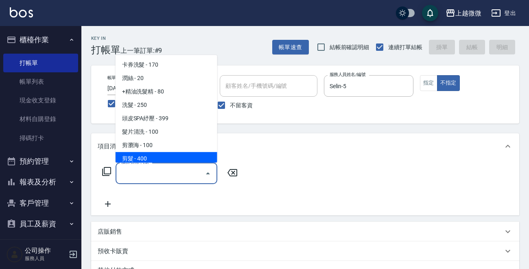
click at [163, 155] on span "剪髮 - 400" at bounding box center [166, 158] width 102 height 13
type input "剪髮(B02)"
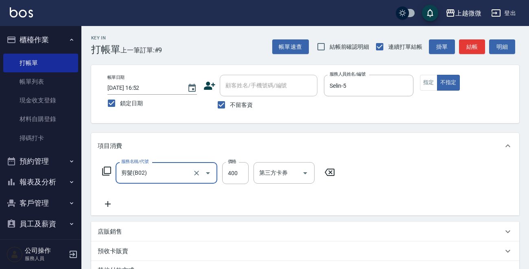
scroll to position [122, 0]
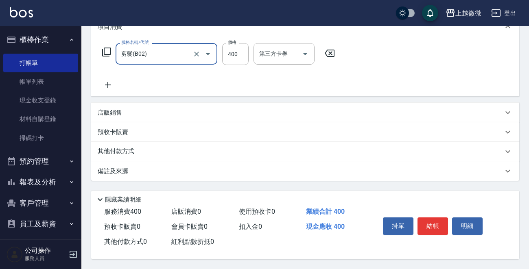
click at [435, 224] on button "結帳" at bounding box center [432, 226] width 30 height 17
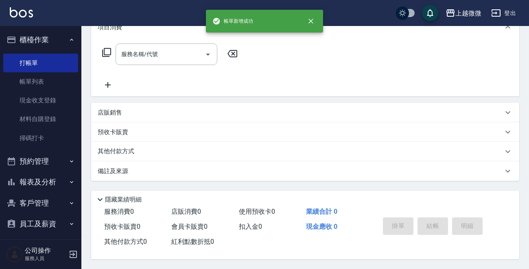
scroll to position [0, 0]
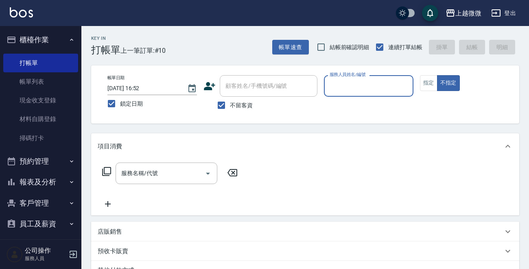
click at [367, 89] on input "服務人員姓名/編號" at bounding box center [368, 86] width 82 height 14
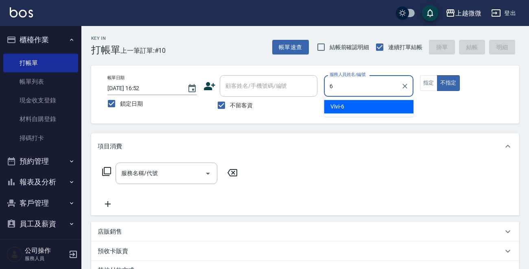
click at [363, 107] on div "Vivi -6" at bounding box center [368, 106] width 89 height 13
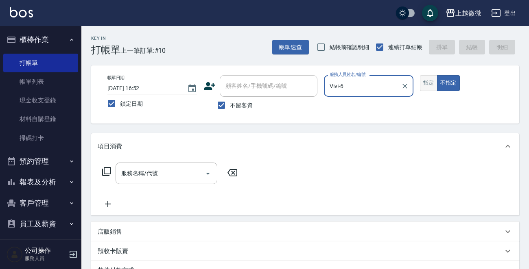
type input "Vivi-6"
click at [429, 84] on button "指定" at bounding box center [428, 83] width 17 height 16
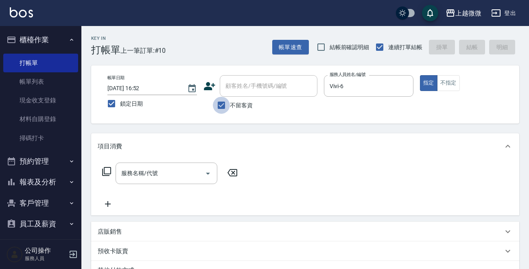
drag, startPoint x: 220, startPoint y: 102, endPoint x: 246, endPoint y: 90, distance: 28.6
click at [221, 102] on input "不留客資" at bounding box center [221, 105] width 17 height 17
checkbox input "false"
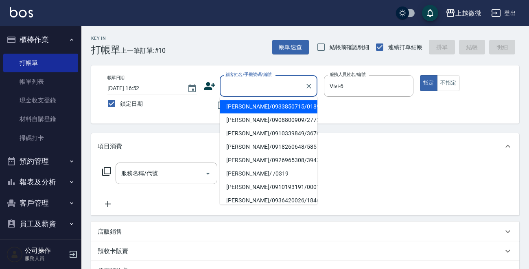
click at [250, 88] on input "顧客姓名/手機號碼/編號" at bounding box center [262, 86] width 78 height 14
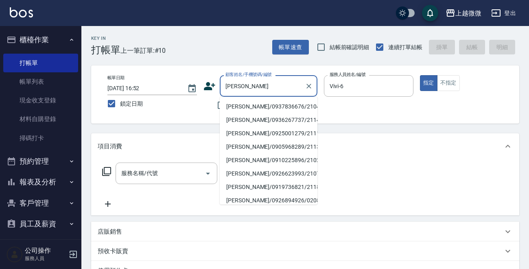
click at [257, 107] on li "[PERSON_NAME]/0937836676/2104" at bounding box center [269, 106] width 98 height 13
type input "[PERSON_NAME]/0937836676/2104"
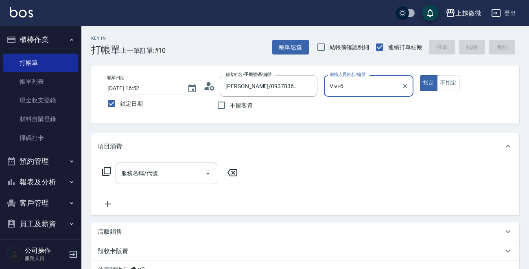
click at [149, 178] on input "服務名稱/代號" at bounding box center [160, 173] width 82 height 14
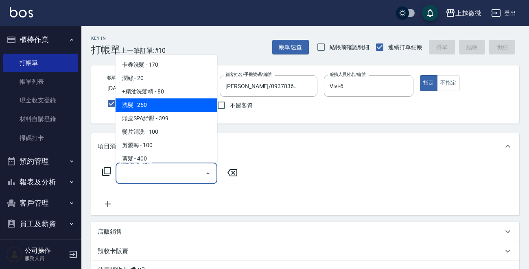
click at [159, 100] on span "洗髮 - 250" at bounding box center [166, 104] width 102 height 13
type input "洗髮(A03)"
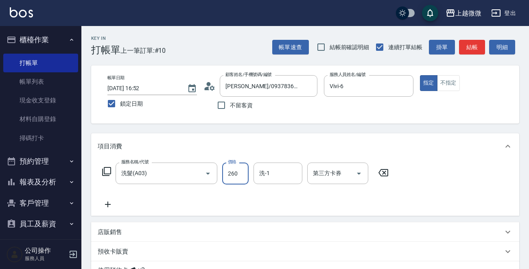
type input "260"
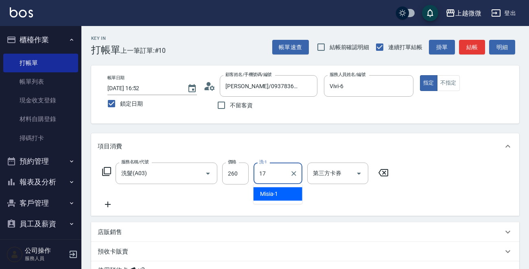
type input "Uly-17"
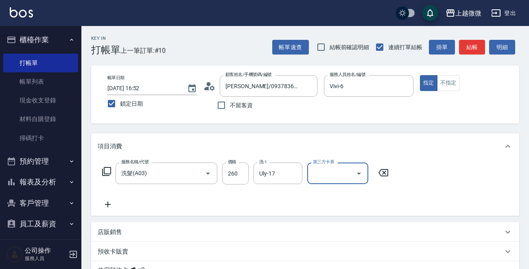
click at [109, 204] on icon at bounding box center [108, 205] width 6 height 6
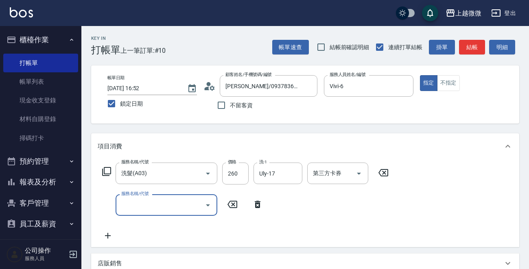
click at [161, 203] on input "服務名稱/代號" at bounding box center [160, 205] width 82 height 14
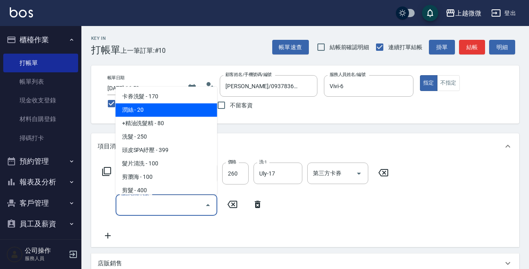
click at [167, 105] on span "潤絲 - 20" at bounding box center [166, 110] width 102 height 13
type input "潤絲(A01)"
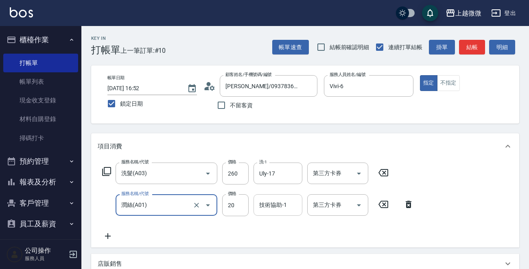
click at [265, 204] on div "技術協助-1 技術協助-1" at bounding box center [277, 205] width 49 height 22
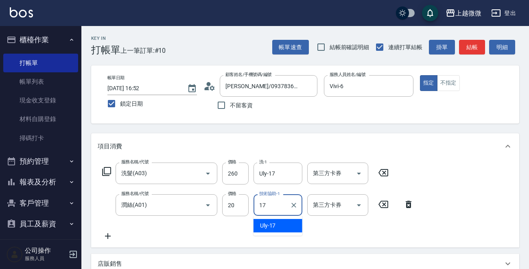
click at [282, 223] on div "Uly -17" at bounding box center [277, 225] width 49 height 13
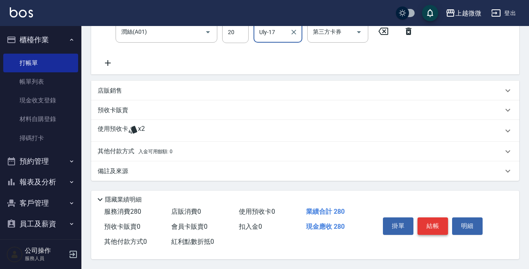
type input "Uly-17"
click at [432, 227] on button "結帳" at bounding box center [432, 226] width 30 height 17
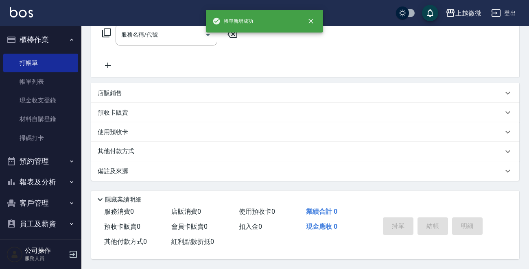
scroll to position [0, 0]
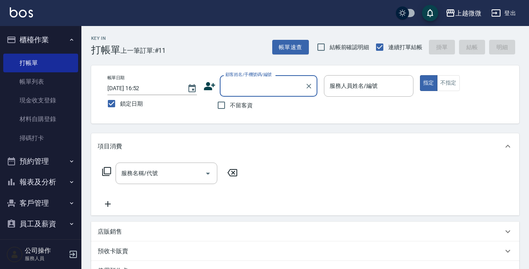
click at [361, 86] on input "服務人員姓名/編號" at bounding box center [368, 86] width 82 height 14
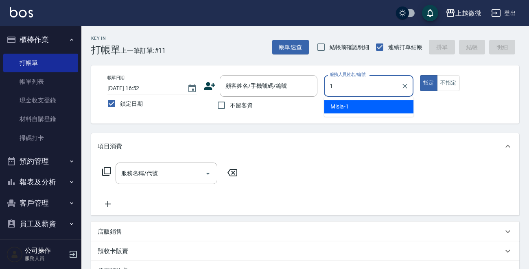
click at [360, 106] on div "Misia -1" at bounding box center [368, 106] width 89 height 13
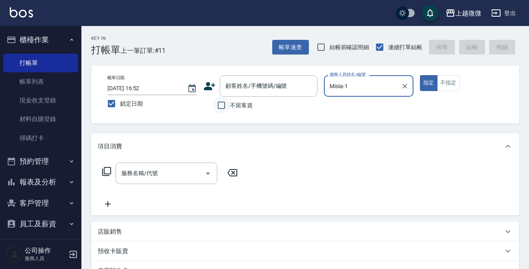
type input "Misia-1"
click at [216, 103] on input "不留客資" at bounding box center [221, 105] width 17 height 17
checkbox input "true"
click at [155, 163] on div "服務名稱/代號" at bounding box center [166, 174] width 102 height 22
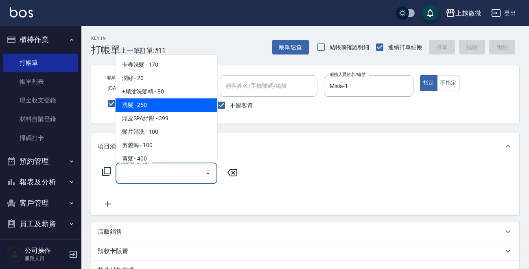
click at [145, 99] on span "洗髮 - 250" at bounding box center [166, 104] width 102 height 13
type input "洗髮(A03)"
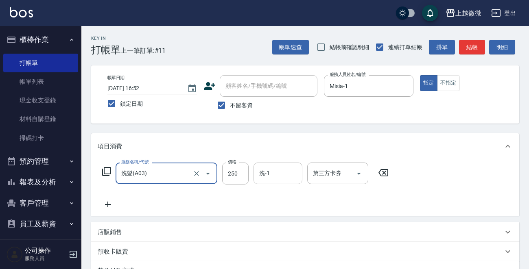
click at [278, 180] on input "洗-1" at bounding box center [277, 173] width 41 height 14
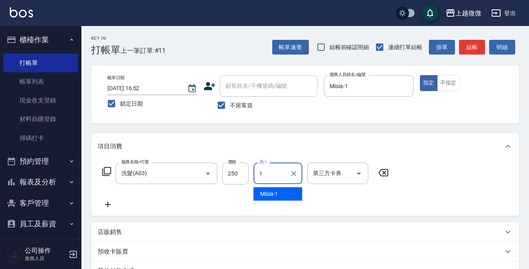
click at [288, 194] on div "Misia -1" at bounding box center [277, 193] width 49 height 13
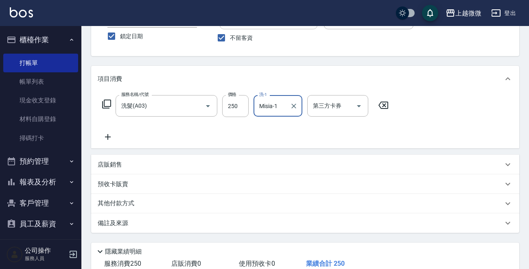
scroll to position [122, 0]
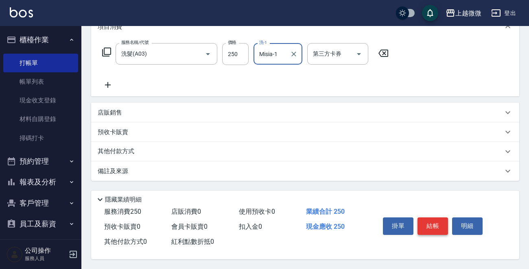
type input "Misia-1"
click at [436, 226] on button "結帳" at bounding box center [432, 226] width 30 height 17
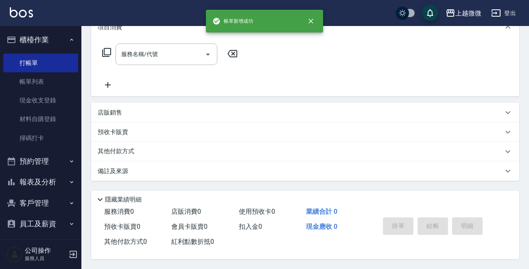
scroll to position [0, 0]
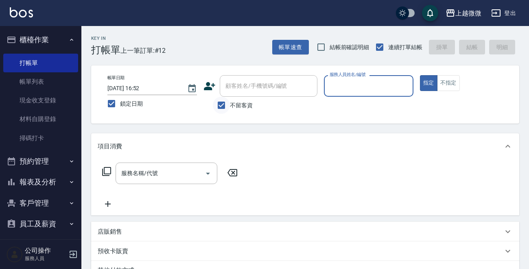
click at [220, 104] on input "不留客資" at bounding box center [221, 105] width 17 height 17
checkbox input "false"
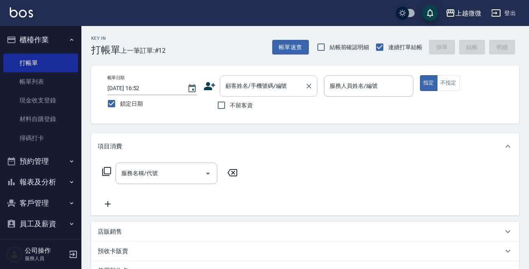
click at [244, 91] on input "顧客姓名/手機號碼/編號" at bounding box center [262, 86] width 78 height 14
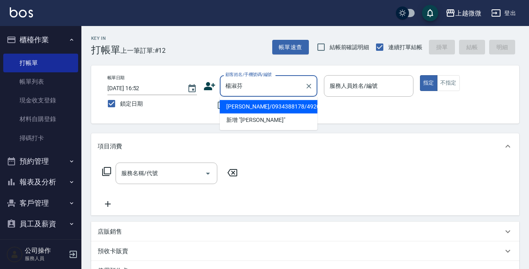
click at [256, 104] on li "[PERSON_NAME]/0934388178/4920" at bounding box center [269, 106] width 98 height 13
type input "[PERSON_NAME]/0934388178/4920"
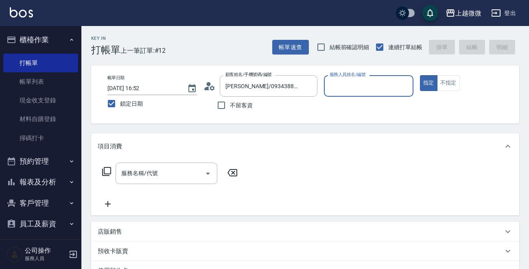
type input "Vivi-6"
click at [159, 176] on input "服務名稱/代號" at bounding box center [160, 173] width 82 height 14
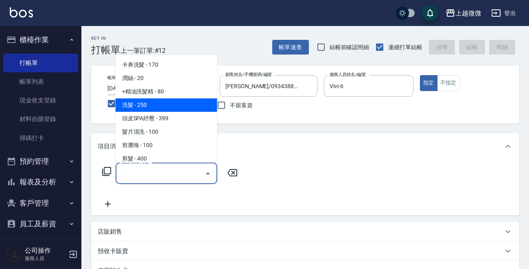
click at [160, 101] on span "洗髮 - 250" at bounding box center [166, 104] width 102 height 13
type input "洗髮(A03)"
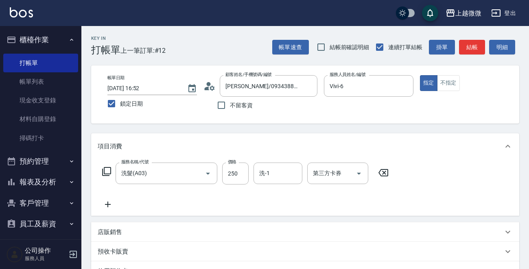
click at [107, 203] on icon at bounding box center [108, 205] width 20 height 10
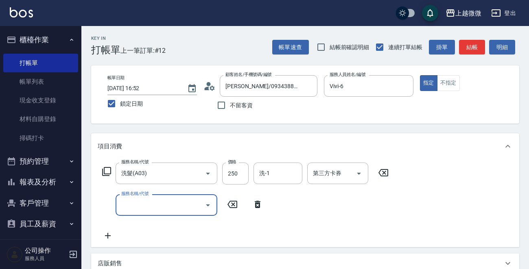
click at [196, 213] on div "服務名稱/代號" at bounding box center [166, 205] width 102 height 22
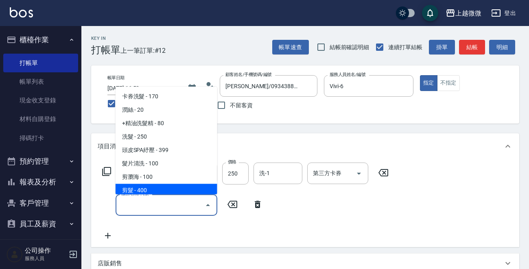
click at [176, 187] on span "剪髮 - 400" at bounding box center [166, 190] width 102 height 13
type input "剪髮(B02)"
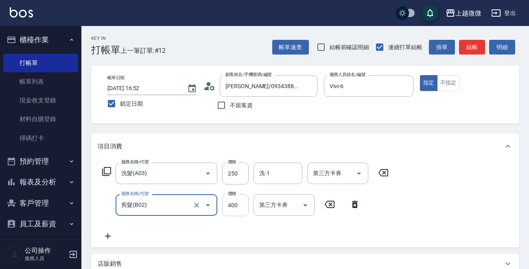
click at [241, 209] on input "400" at bounding box center [235, 205] width 26 height 22
type input "550"
click at [233, 178] on input "250" at bounding box center [235, 174] width 26 height 22
type input "260"
click at [270, 172] on input "洗-1" at bounding box center [277, 173] width 41 height 14
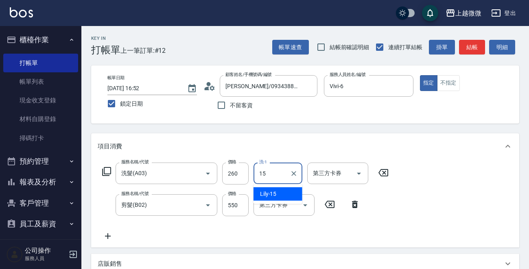
click at [288, 194] on div "Lily -15" at bounding box center [277, 193] width 49 height 13
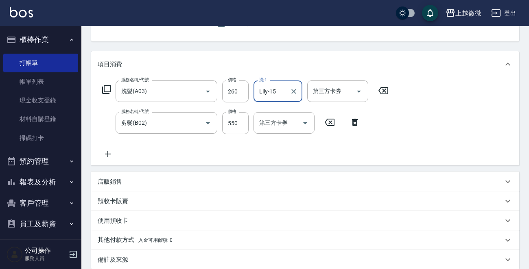
scroll to position [173, 0]
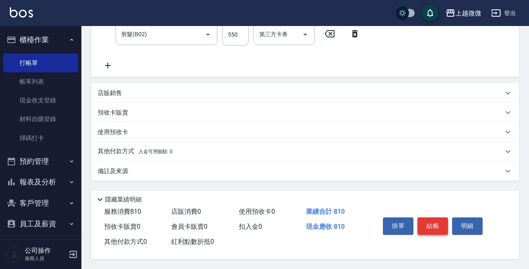
type input "Lily-15"
click at [425, 220] on button "結帳" at bounding box center [432, 226] width 30 height 17
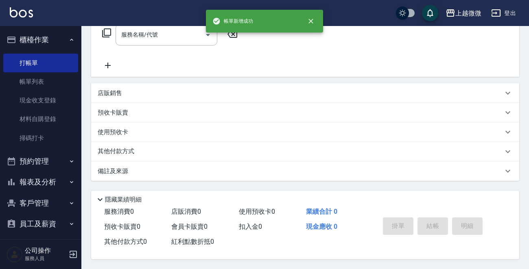
scroll to position [0, 0]
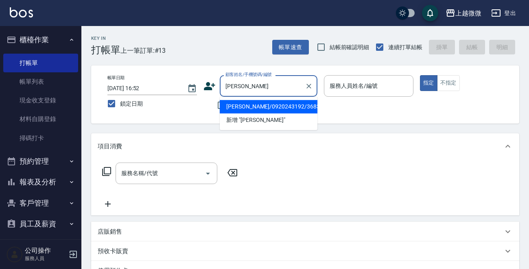
click at [258, 105] on li "[PERSON_NAME]/0920243192/3683" at bounding box center [269, 106] width 98 height 13
type input "[PERSON_NAME]/0920243192/3683"
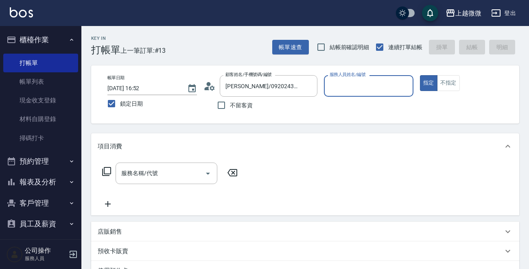
type input "Vivi-6"
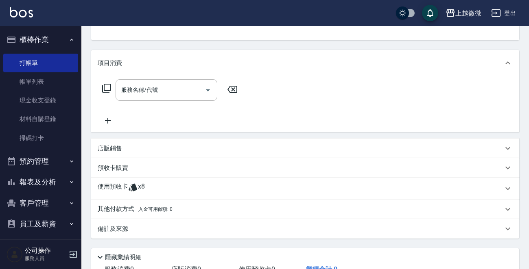
scroll to position [122, 0]
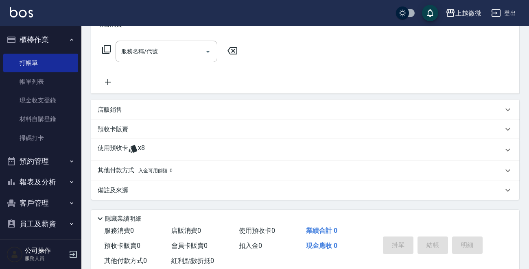
click at [114, 146] on p "使用預收卡" at bounding box center [113, 150] width 30 height 12
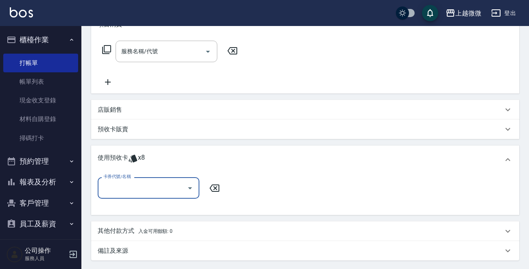
scroll to position [0, 0]
click at [123, 191] on input "卡券代號/名稱" at bounding box center [142, 188] width 82 height 14
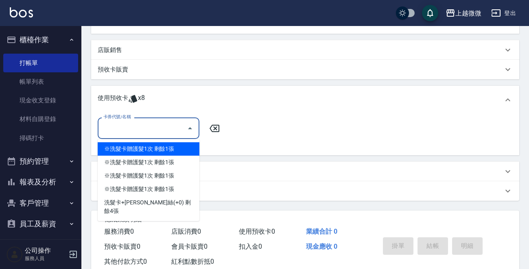
scroll to position [163, 0]
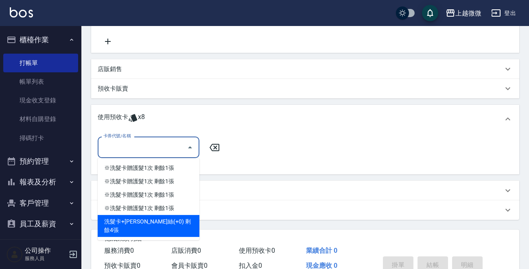
click at [164, 219] on div "洗髮卡+[PERSON_NAME]絲(+0) 剩餘4張" at bounding box center [149, 226] width 102 height 22
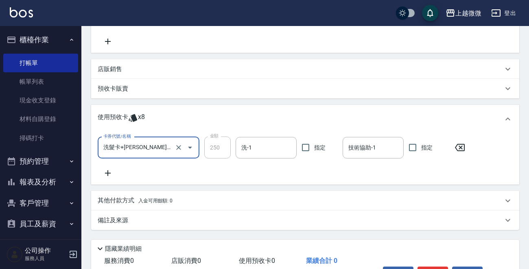
type input "洗髮卡+[PERSON_NAME]絲(+0)"
click at [259, 147] on input "洗-1" at bounding box center [266, 148] width 54 height 14
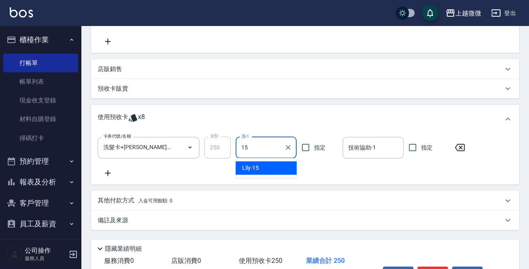
click at [273, 162] on div "Lily -15" at bounding box center [265, 167] width 61 height 13
type input "Lily-15"
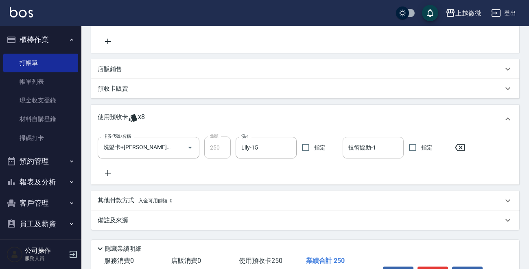
click at [360, 142] on div "技術協助-1 技術協助-1" at bounding box center [372, 148] width 61 height 22
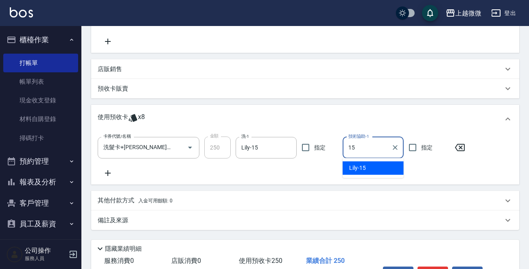
click at [356, 168] on span "Lily -15" at bounding box center [357, 168] width 17 height 9
type input "Lily-15"
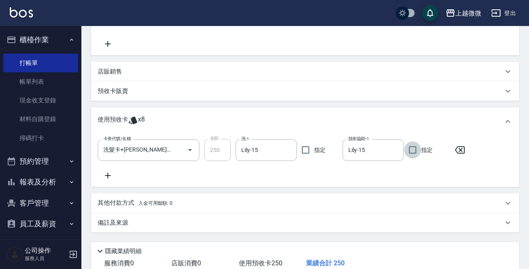
scroll to position [214, 0]
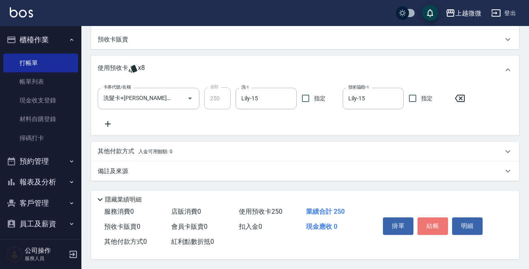
click at [426, 218] on button "結帳" at bounding box center [432, 226] width 30 height 17
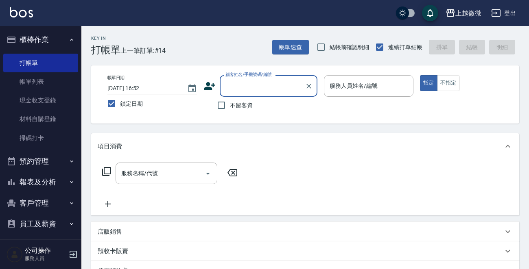
scroll to position [25, 0]
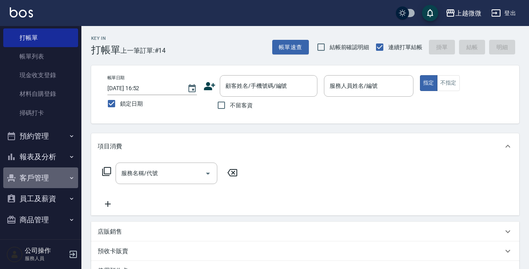
click at [43, 174] on button "客戶管理" at bounding box center [40, 177] width 75 height 21
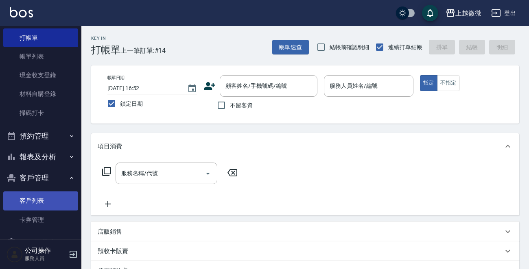
click at [37, 198] on link "客戶列表" at bounding box center [40, 200] width 75 height 19
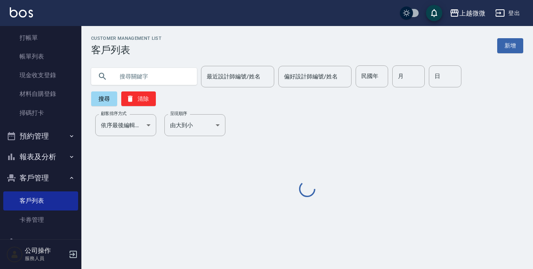
click at [148, 71] on input "text" at bounding box center [152, 76] width 76 height 22
type input "T"
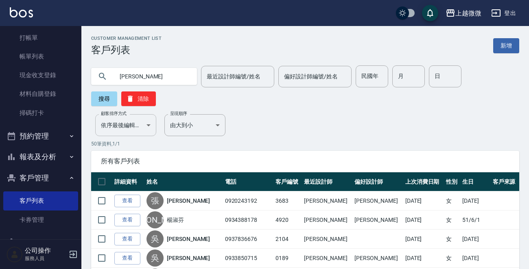
type input "[PERSON_NAME]"
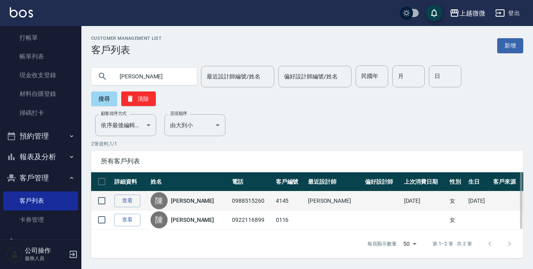
click at [190, 197] on link "[PERSON_NAME]" at bounding box center [192, 201] width 43 height 8
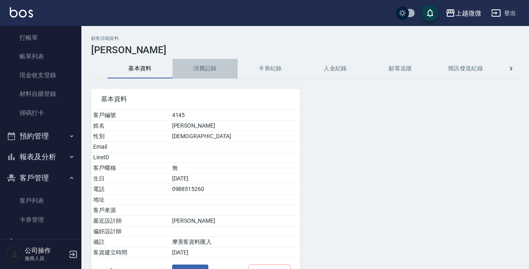
click at [205, 70] on button "消費記錄" at bounding box center [204, 69] width 65 height 20
